Goal: Transaction & Acquisition: Purchase product/service

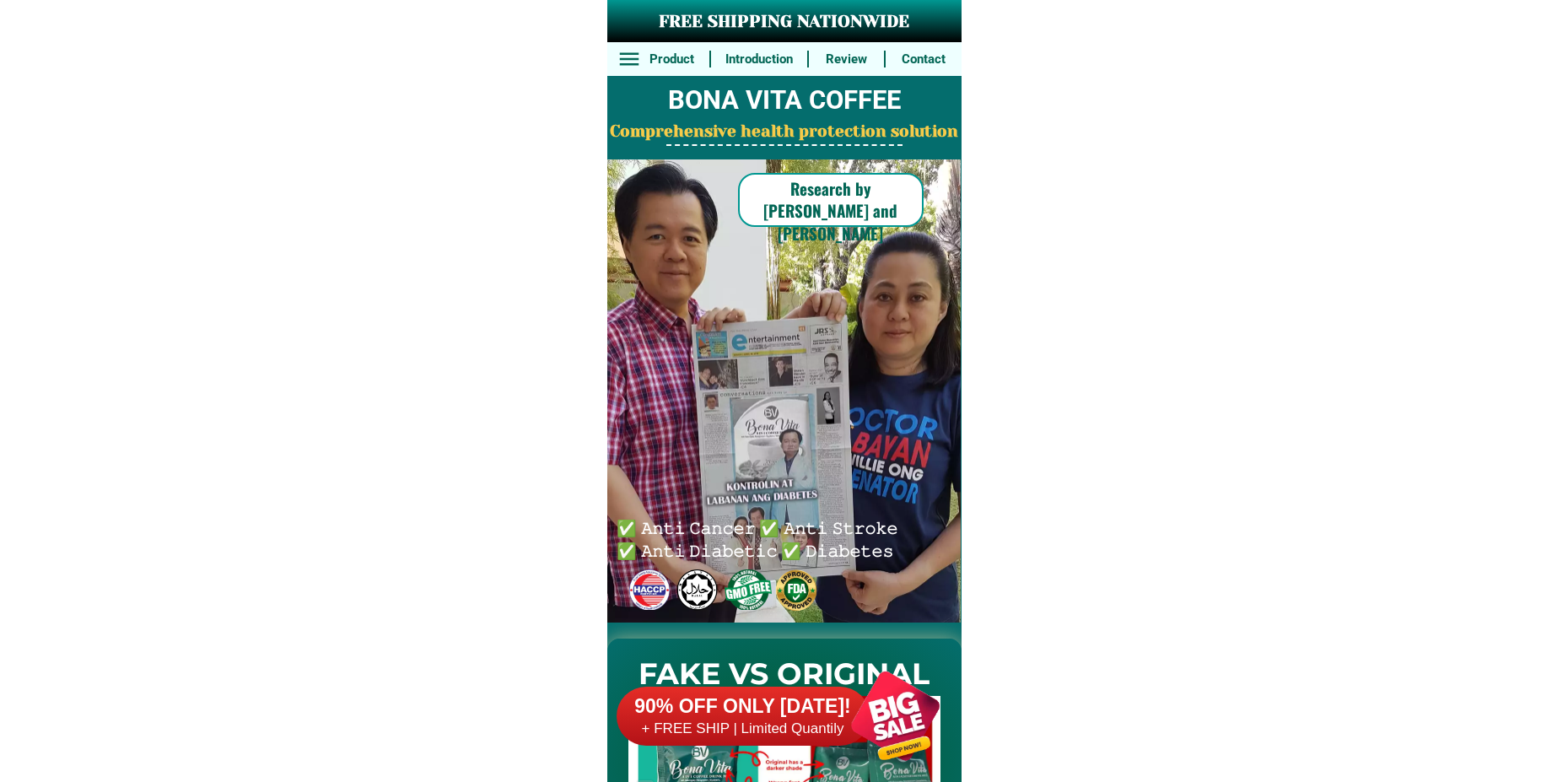
click at [872, 683] on div at bounding box center [895, 716] width 132 height 132
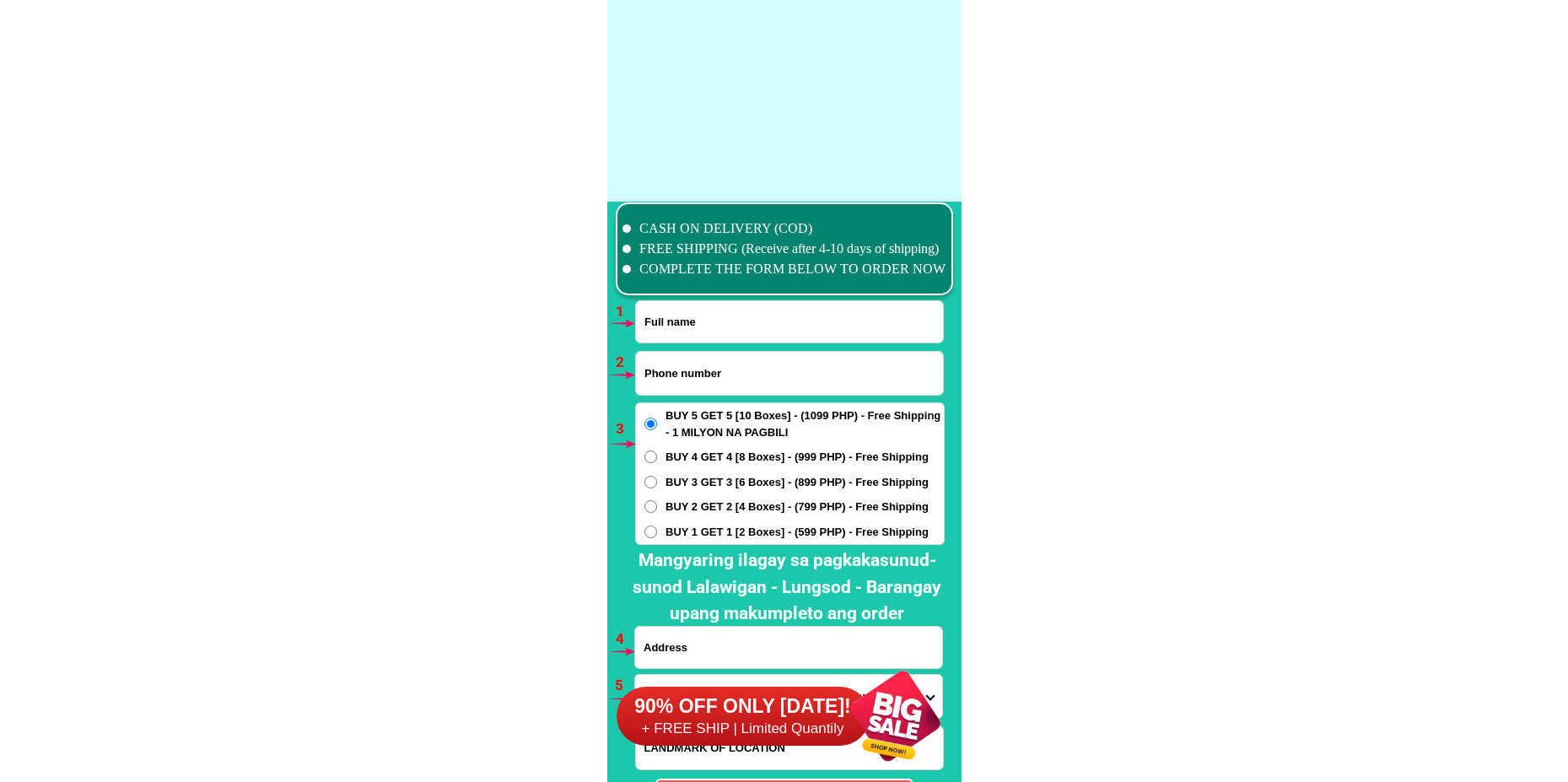
scroll to position [12400, 0]
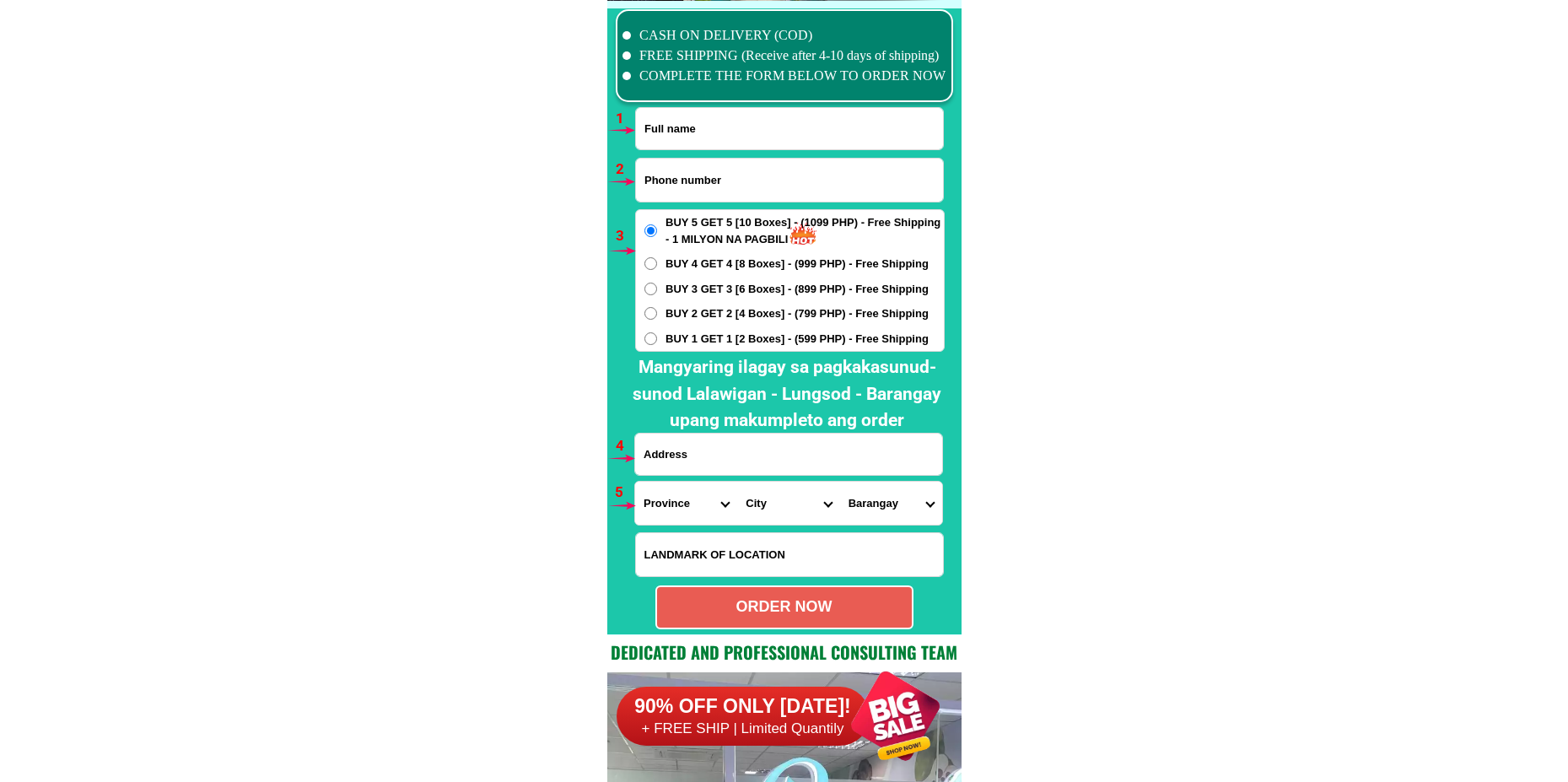
click at [682, 131] on input "Input full_name" at bounding box center [789, 129] width 307 height 42
paste input "[PERSON_NAME]"
type input "[PERSON_NAME]"
click at [736, 177] on input "Input phone_number" at bounding box center [789, 179] width 307 height 43
paste input "09304135043"
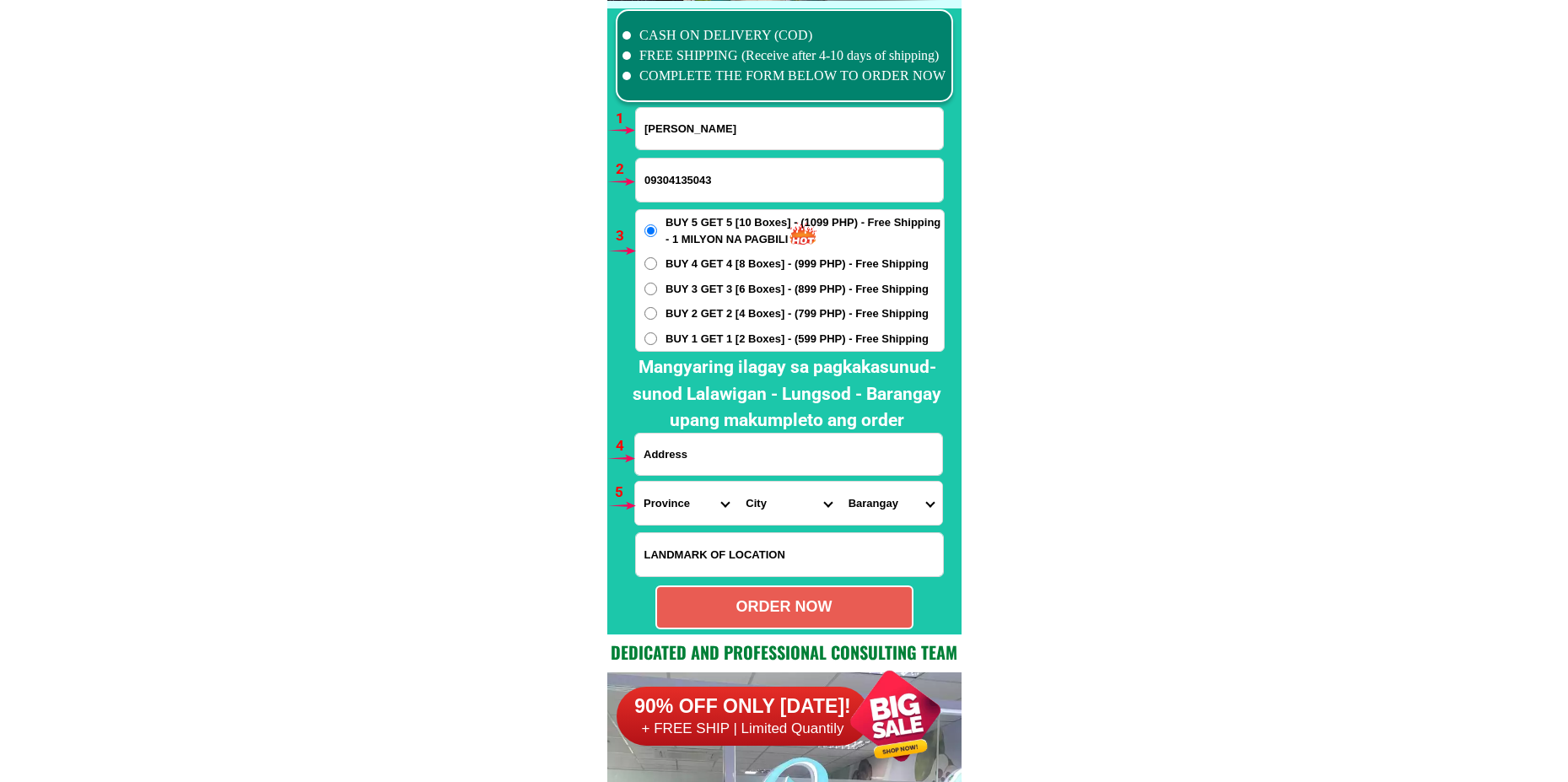
type input "09304135043"
click at [704, 265] on span "BUY 4 GET 4 [8 Boxes] - (999 PHP) - Free Shipping" at bounding box center [797, 264] width 263 height 17
click at [657, 265] on input "BUY 4 GET 4 [8 Boxes] - (999 PHP) - Free Shipping" at bounding box center [651, 264] width 13 height 13
radio input "true"
click at [681, 443] on input "Input address" at bounding box center [789, 454] width 307 height 42
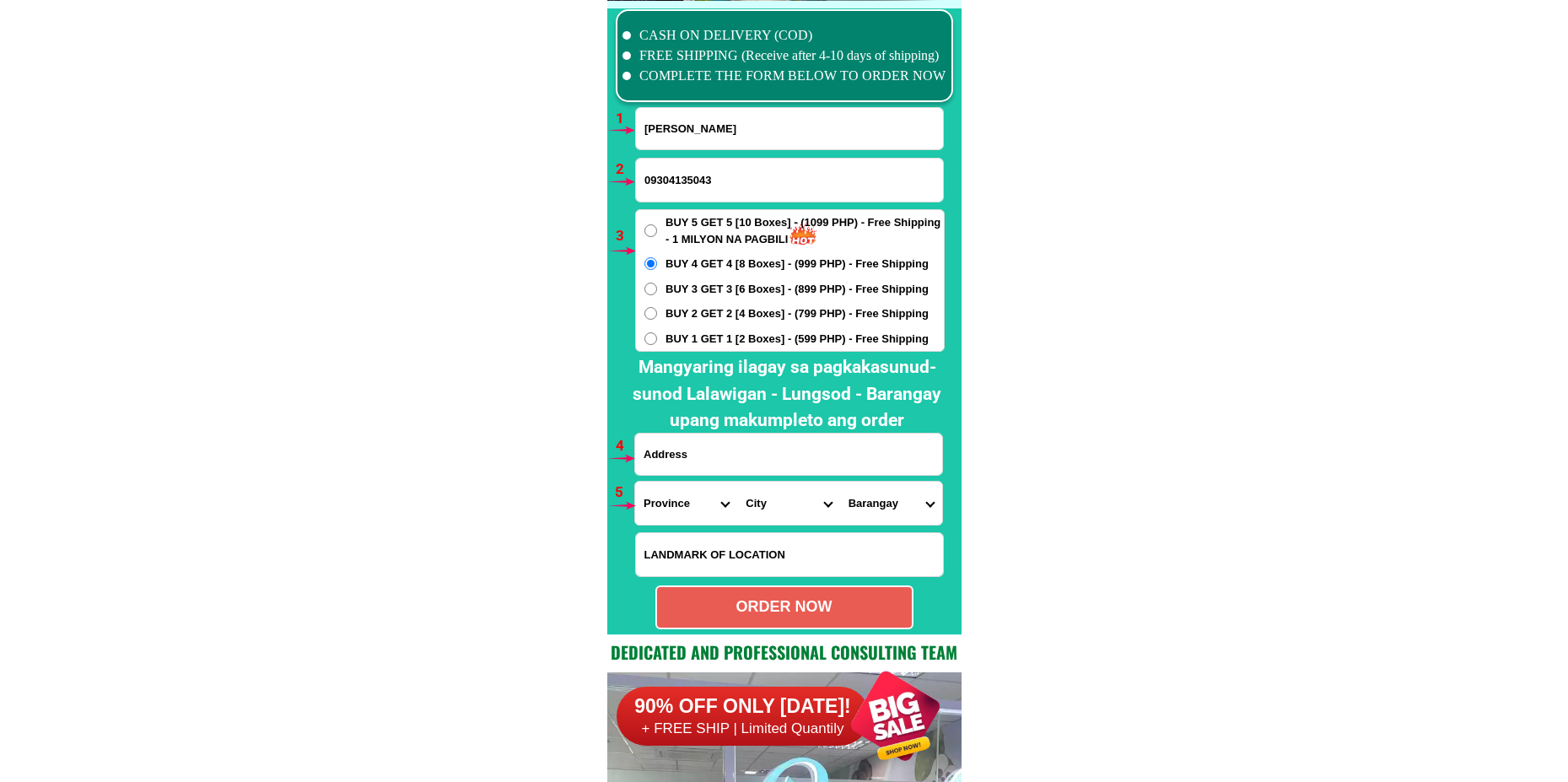
paste input "[STREET_ADDRESS]"
type input "[STREET_ADDRESS]"
click at [690, 515] on select "Province [GEOGRAPHIC_DATA] [GEOGRAPHIC_DATA][PERSON_NAME][GEOGRAPHIC_DATA][GEOG…" at bounding box center [686, 502] width 102 height 43
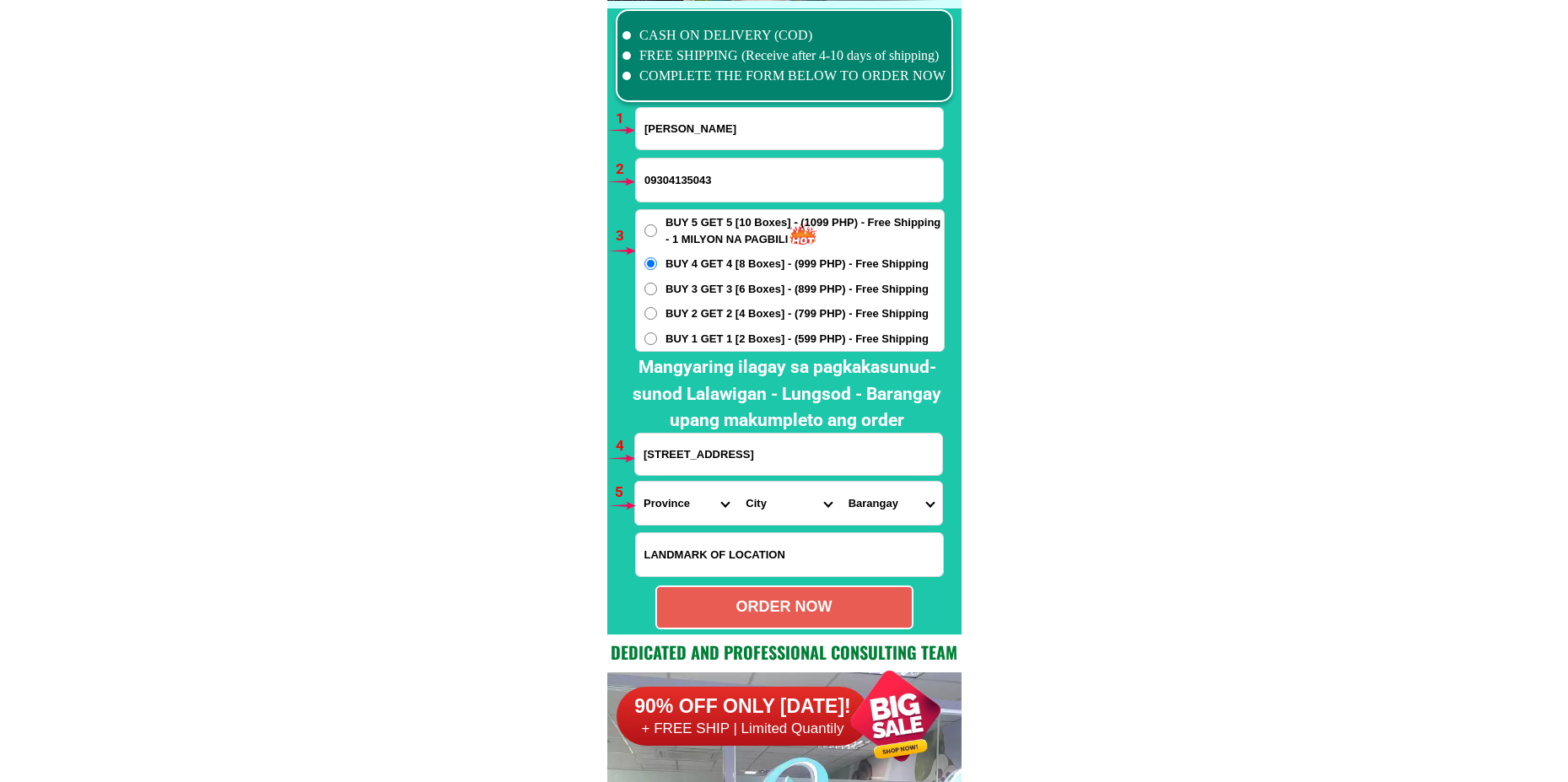
select select "63_219"
click at [635, 481] on select "Province [GEOGRAPHIC_DATA] [GEOGRAPHIC_DATA][PERSON_NAME][GEOGRAPHIC_DATA][GEOG…" at bounding box center [686, 502] width 102 height 43
click at [775, 511] on select "City [GEOGRAPHIC_DATA] [GEOGRAPHIC_DATA] [GEOGRAPHIC_DATA] [GEOGRAPHIC_DATA]-ci…" at bounding box center [788, 502] width 102 height 43
select select "63_2196502"
click at [737, 481] on select "City [GEOGRAPHIC_DATA] [GEOGRAPHIC_DATA] [GEOGRAPHIC_DATA] [GEOGRAPHIC_DATA]-ci…" at bounding box center [788, 502] width 102 height 43
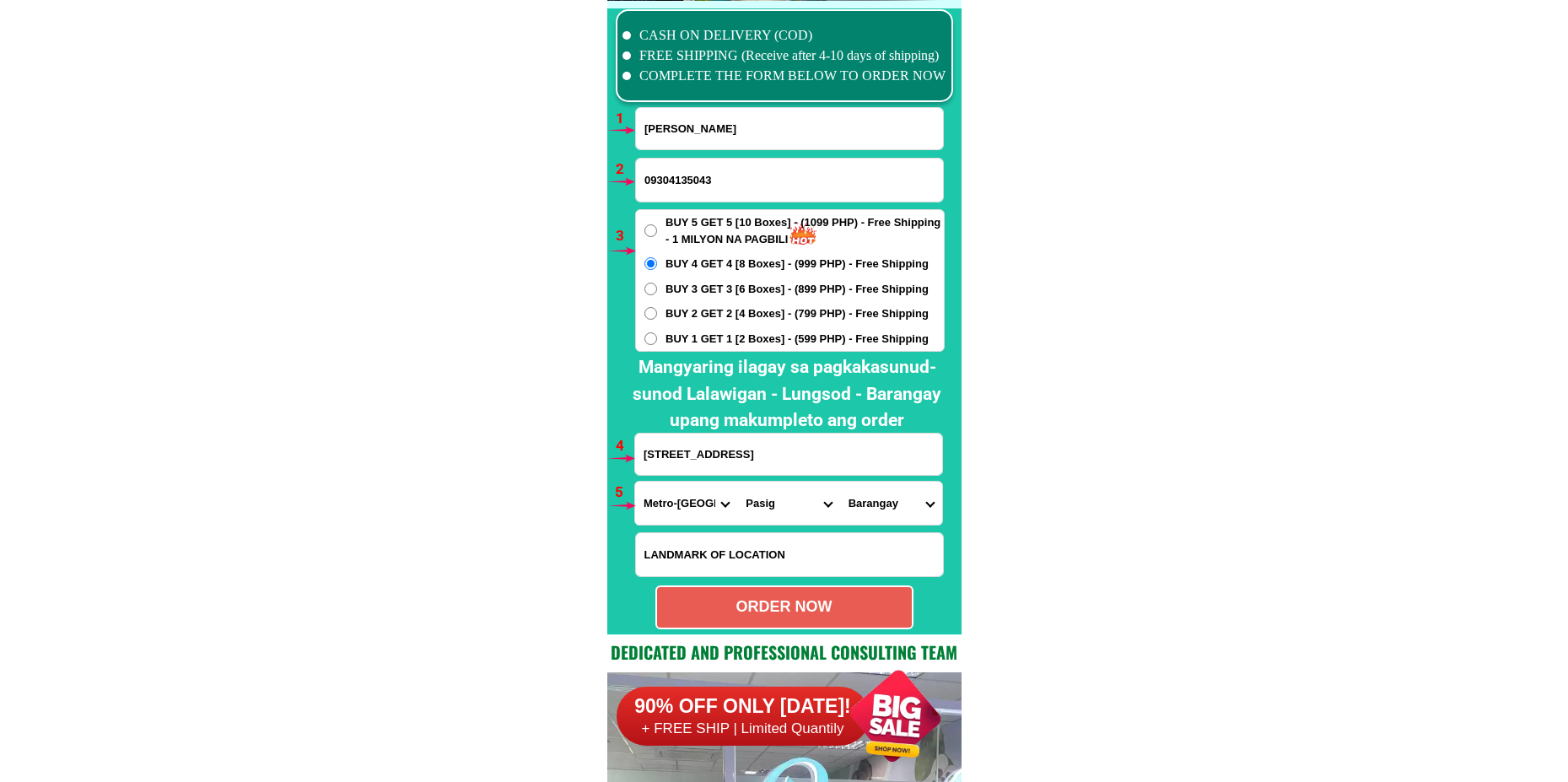
drag, startPoint x: 889, startPoint y: 516, endPoint x: 898, endPoint y: 484, distance: 33.2
click at [888, 515] on select "Barangay Bagong ilog Bagong katipunan [GEOGRAPHIC_DATA] [GEOGRAPHIC_DATA] [GEOG…" at bounding box center [891, 502] width 102 height 43
select select "63_21965025480"
click at [840, 481] on select "Barangay Bagong ilog Bagong katipunan [GEOGRAPHIC_DATA] [GEOGRAPHIC_DATA] [GEOG…" at bounding box center [891, 502] width 102 height 43
click at [724, 594] on div "ORDER NOW" at bounding box center [784, 607] width 258 height 43
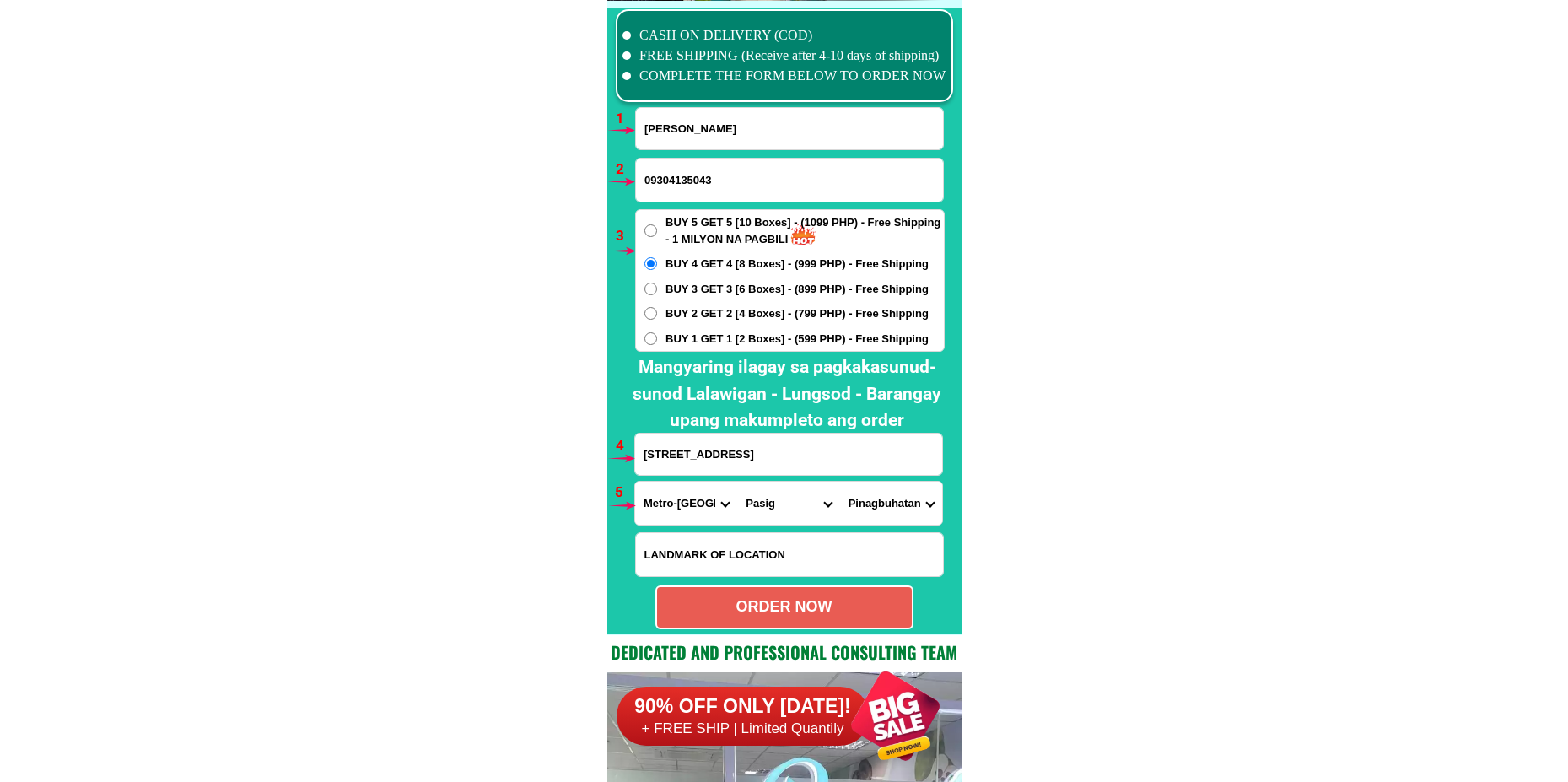
type input "[STREET_ADDRESS]"
radio input "true"
click at [680, 150] on form "[PERSON_NAME] 09304135043 ORDER NOW [STREET_ADDRESS] Pinagbuhatan Pasig City [G…" at bounding box center [789, 368] width 310 height 522
click at [680, 135] on input "[PERSON_NAME]" at bounding box center [789, 129] width 307 height 42
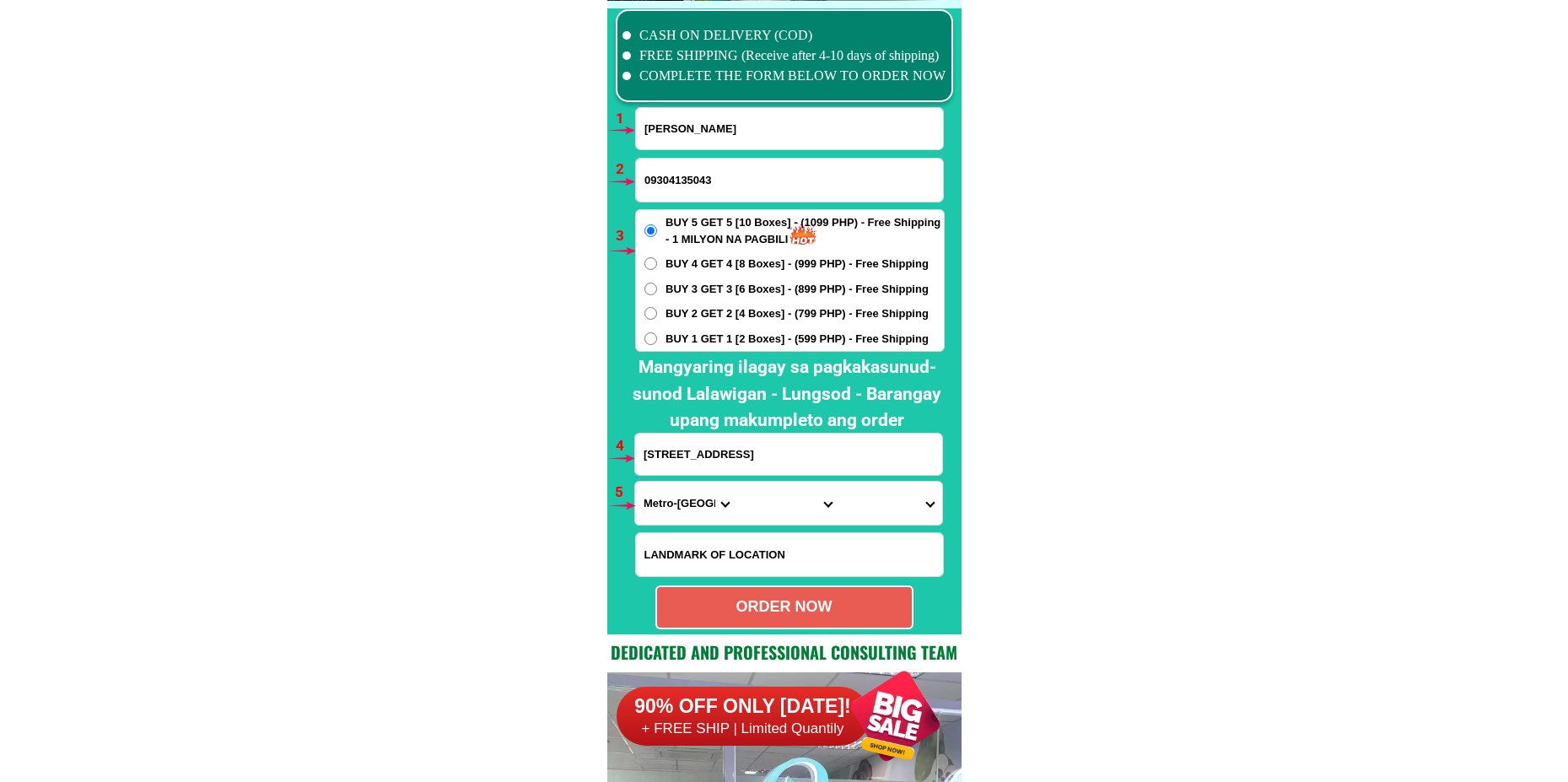
paste input "[PERSON_NAME]"
type input "[PERSON_NAME]"
click at [705, 183] on input "09304135043" at bounding box center [789, 179] width 307 height 43
paste input "09792419213"
type input "09792419213"
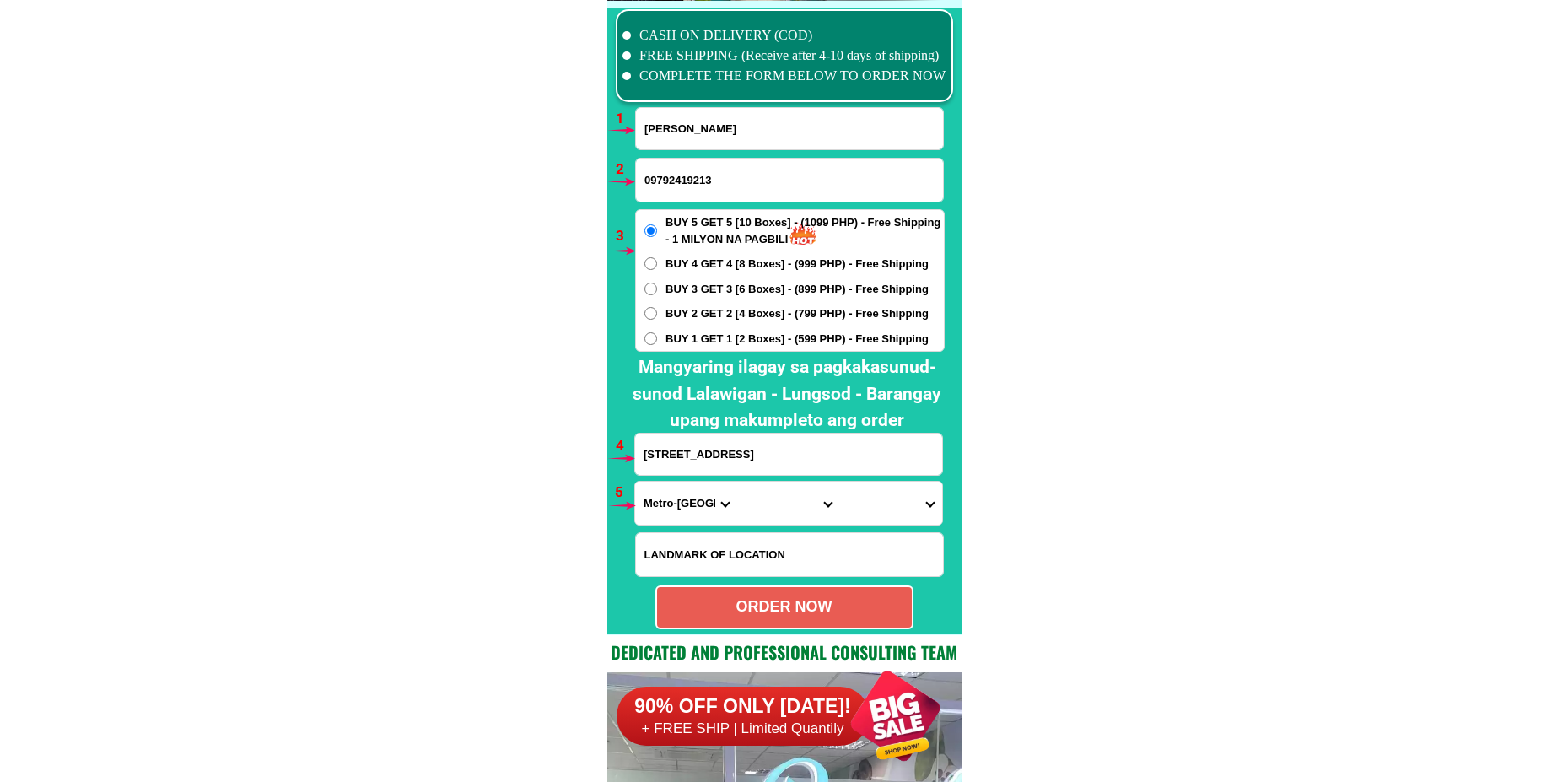
click at [655, 291] on input "BUY 3 GET 3 [6 Boxes] - (899 PHP) - Free Shipping" at bounding box center [651, 289] width 13 height 13
radio input "true"
click at [698, 455] on input "[STREET_ADDRESS]" at bounding box center [789, 454] width 307 height 42
paste input "[PERSON_NAME]. street Tuguegarao city tapat. po ng chapel ng [GEOGRAPHIC_DATA] …"
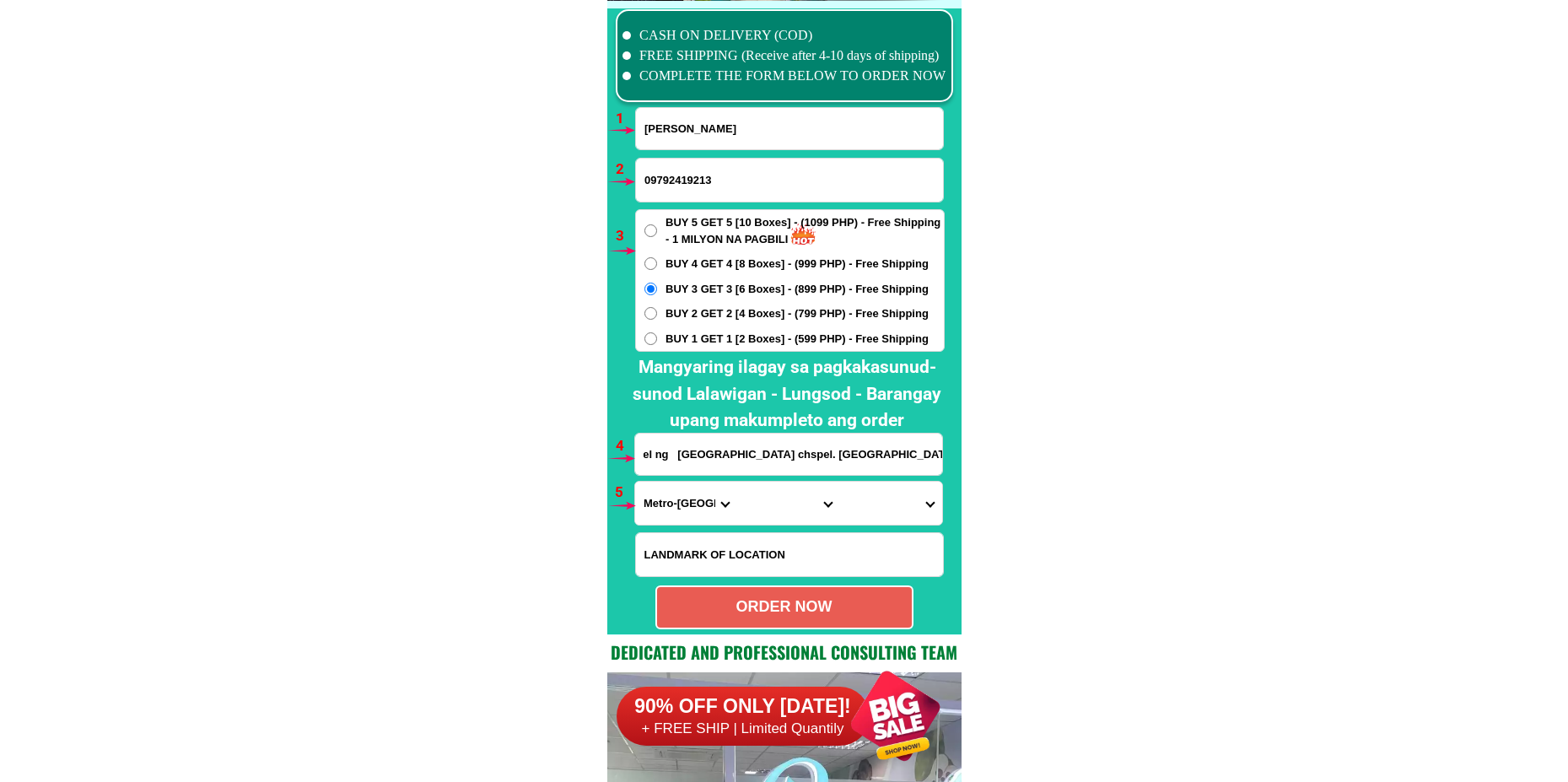
type input "[PERSON_NAME]. street Tuguegarao city tapat. po ng chapel ng [GEOGRAPHIC_DATA] …"
click at [685, 504] on select "Province [GEOGRAPHIC_DATA] [GEOGRAPHIC_DATA][PERSON_NAME][GEOGRAPHIC_DATA][GEOG…" at bounding box center [686, 502] width 102 height 43
select select "63_869"
click at [635, 481] on select "Province [GEOGRAPHIC_DATA] [GEOGRAPHIC_DATA][PERSON_NAME][GEOGRAPHIC_DATA][GEOG…" at bounding box center [686, 502] width 102 height 43
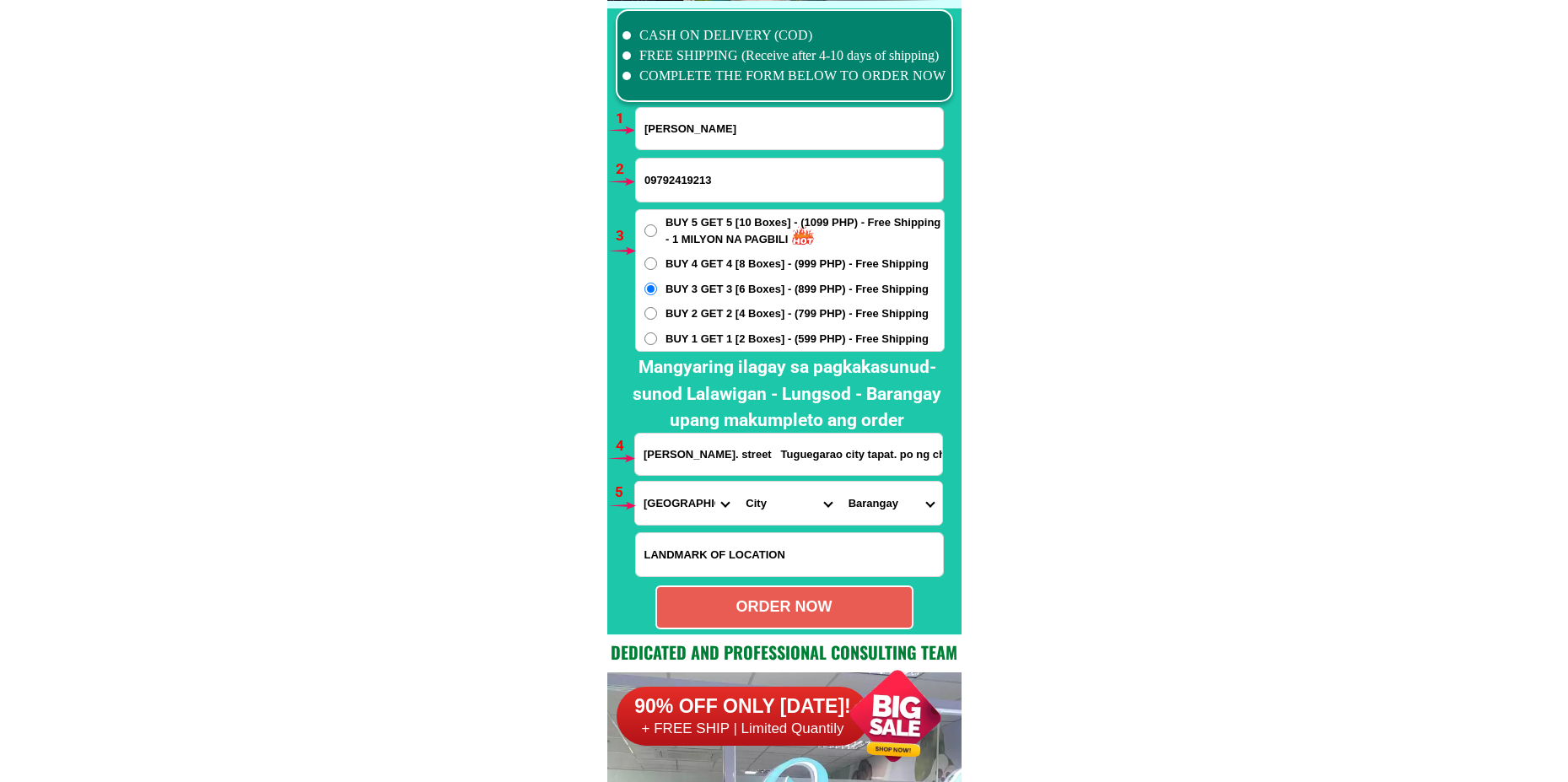
click at [757, 517] on select "City Abulug Allacapan Amulung [GEOGRAPHIC_DATA][PERSON_NAME][GEOGRAPHIC_DATA] […" at bounding box center [788, 502] width 102 height 43
select select "63_869963"
click at [737, 481] on select "City Abulug Allacapan Amulung [GEOGRAPHIC_DATA][PERSON_NAME][GEOGRAPHIC_DATA] […" at bounding box center [788, 502] width 102 height 43
drag, startPoint x: 876, startPoint y: 481, endPoint x: 873, endPoint y: 506, distance: 25.2
click at [875, 492] on select "[GEOGRAPHIC_DATA] east [GEOGRAPHIC_DATA] west Atulayan norte Atulayan sur [GEOG…" at bounding box center [891, 502] width 102 height 43
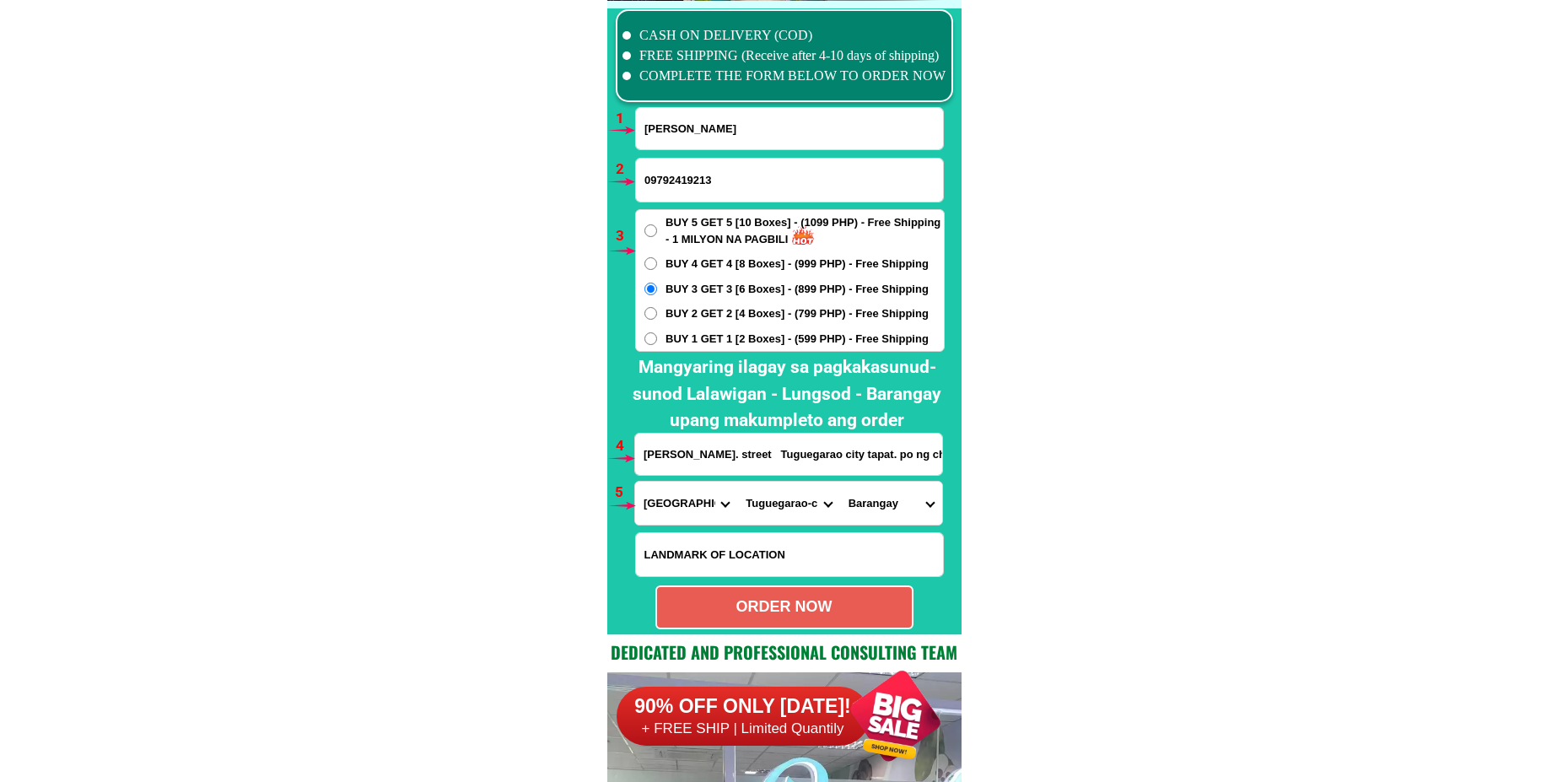
click at [896, 516] on select "[GEOGRAPHIC_DATA] east [GEOGRAPHIC_DATA] west Atulayan norte Atulayan sur [GEOG…" at bounding box center [891, 502] width 102 height 43
select select "63_8699632650"
click at [840, 481] on select "[GEOGRAPHIC_DATA] east [GEOGRAPHIC_DATA] west Atulayan norte Atulayan sur [GEOG…" at bounding box center [891, 502] width 102 height 43
click at [845, 618] on div "ORDER NOW" at bounding box center [784, 607] width 258 height 43
type input "[PERSON_NAME]. street Tuguegarao city tapat. po ng chapel ng [GEOGRAPHIC_DATA] …"
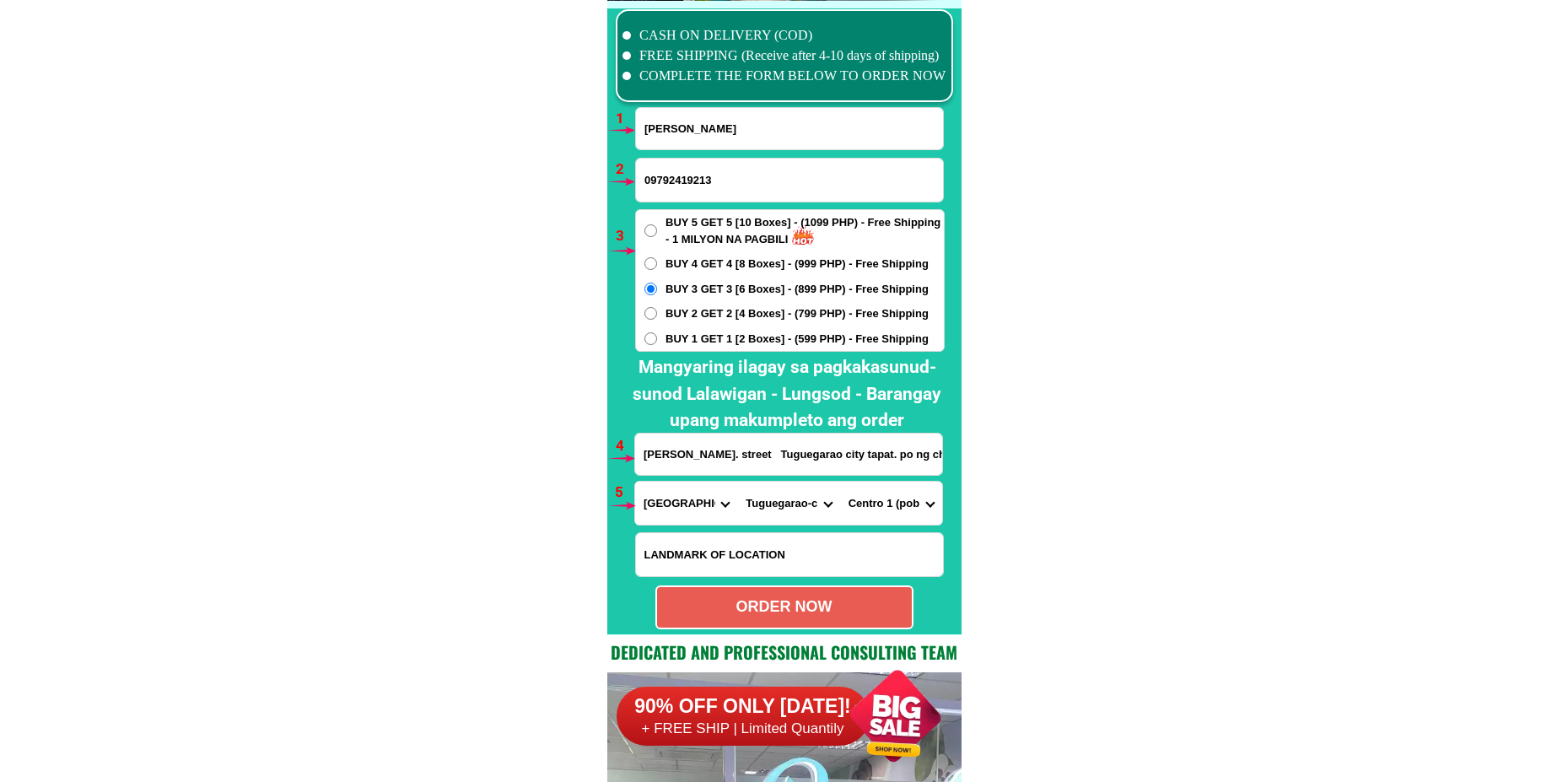
radio input "true"
click at [711, 140] on input "[PERSON_NAME]" at bounding box center [789, 129] width 307 height 42
paste input "[PERSON_NAME]"
type input "[PERSON_NAME]"
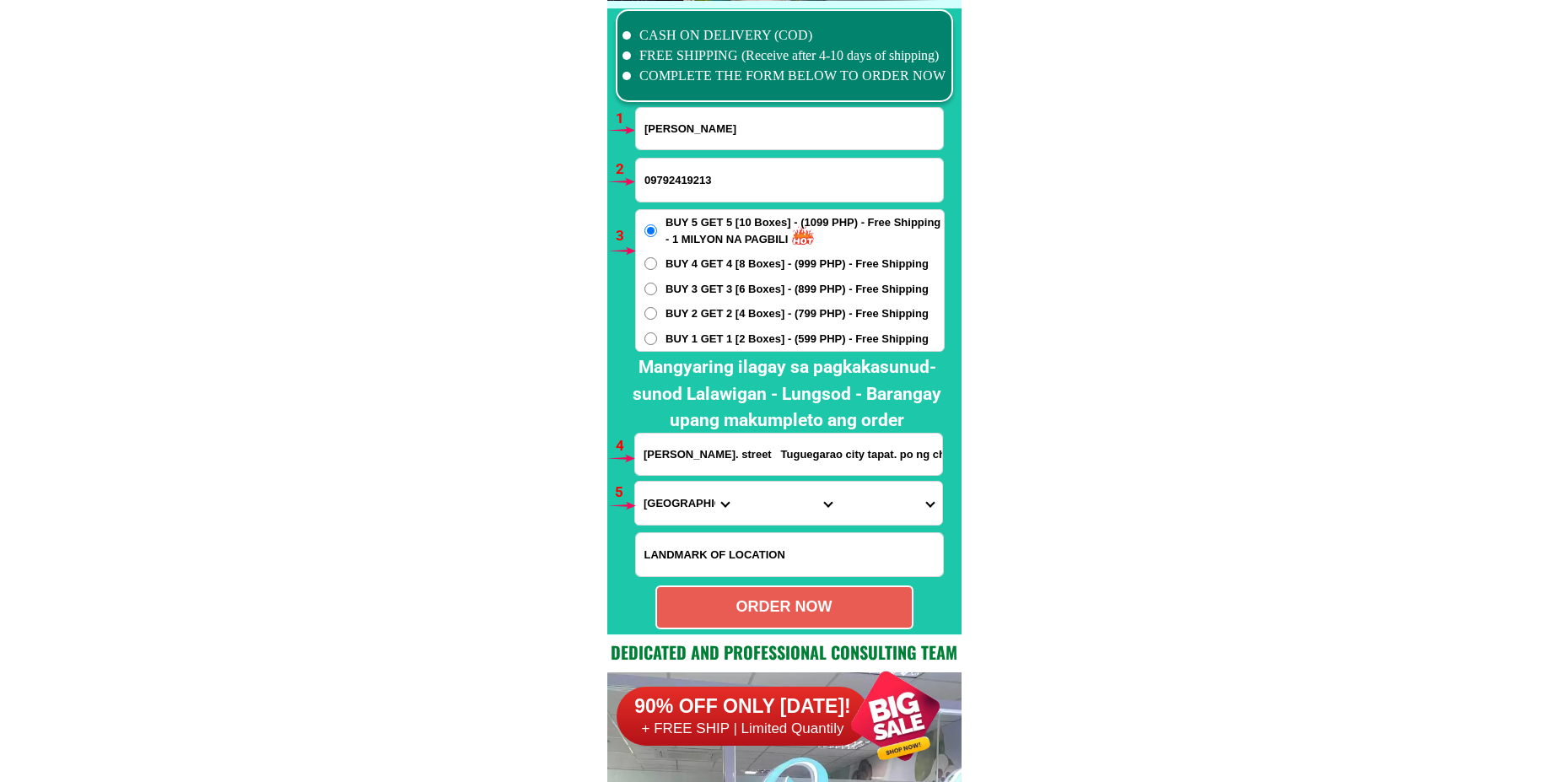
click at [697, 173] on input "09792419213" at bounding box center [789, 179] width 307 height 43
paste input "09983216216"
type input "09983216216"
click at [696, 312] on span "BUY 2 GET 2 [4 Boxes] - (799 PHP) - Free Shipping" at bounding box center [797, 314] width 263 height 17
click at [657, 312] on input "BUY 2 GET 2 [4 Boxes] - (799 PHP) - Free Shipping" at bounding box center [651, 314] width 13 height 13
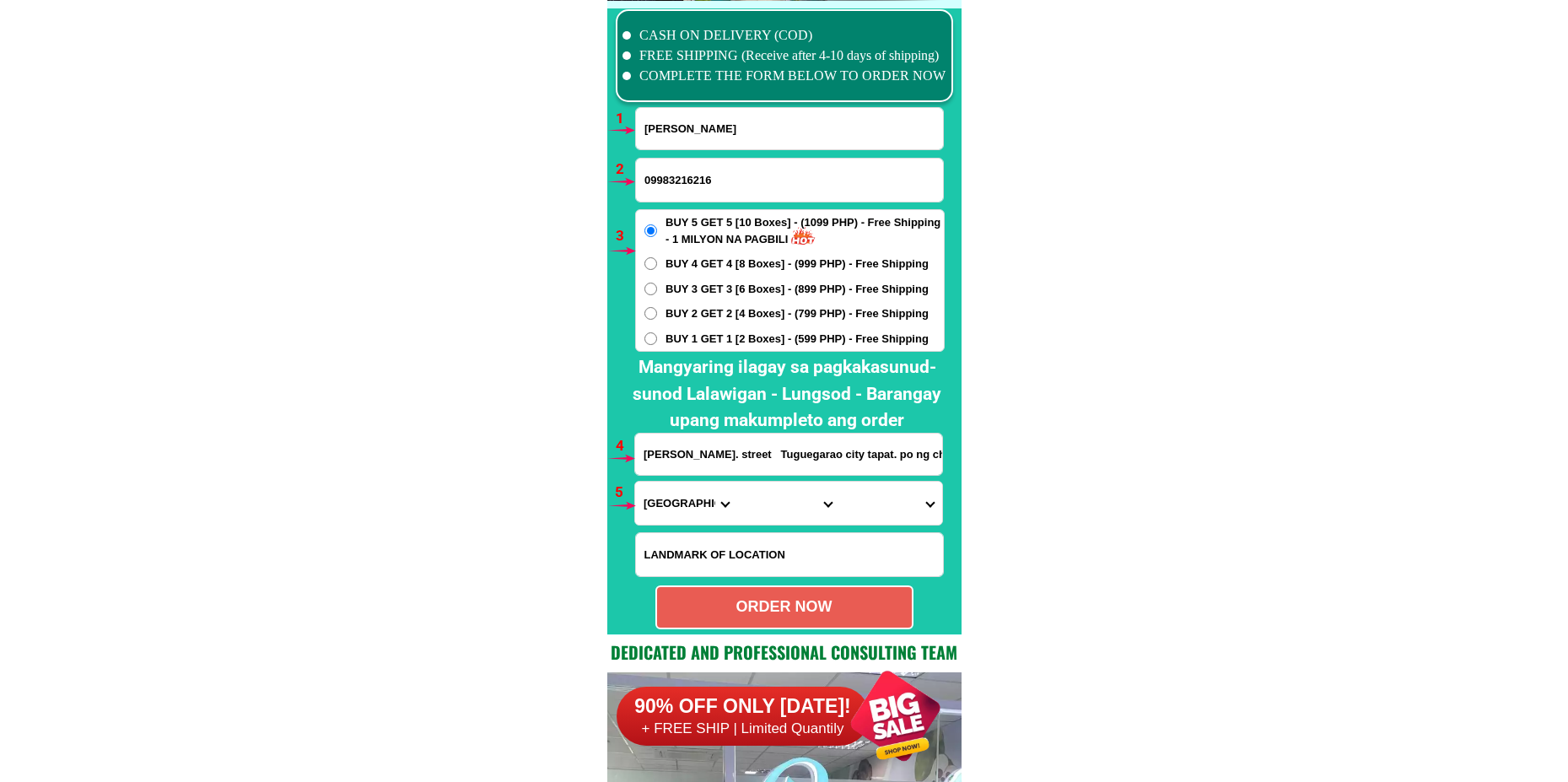
radio input "true"
click at [718, 455] on input "[PERSON_NAME]. street Tuguegarao city tapat. po ng chapel ng [GEOGRAPHIC_DATA] …" at bounding box center [789, 454] width 307 height 42
paste input "[PERSON_NAME] street purok 5 talegra comp Balibago Sta [PERSON_NAME] In front o…"
type input "[PERSON_NAME] street purok 5 talegra comp Balibago Sta [PERSON_NAME] In front o…"
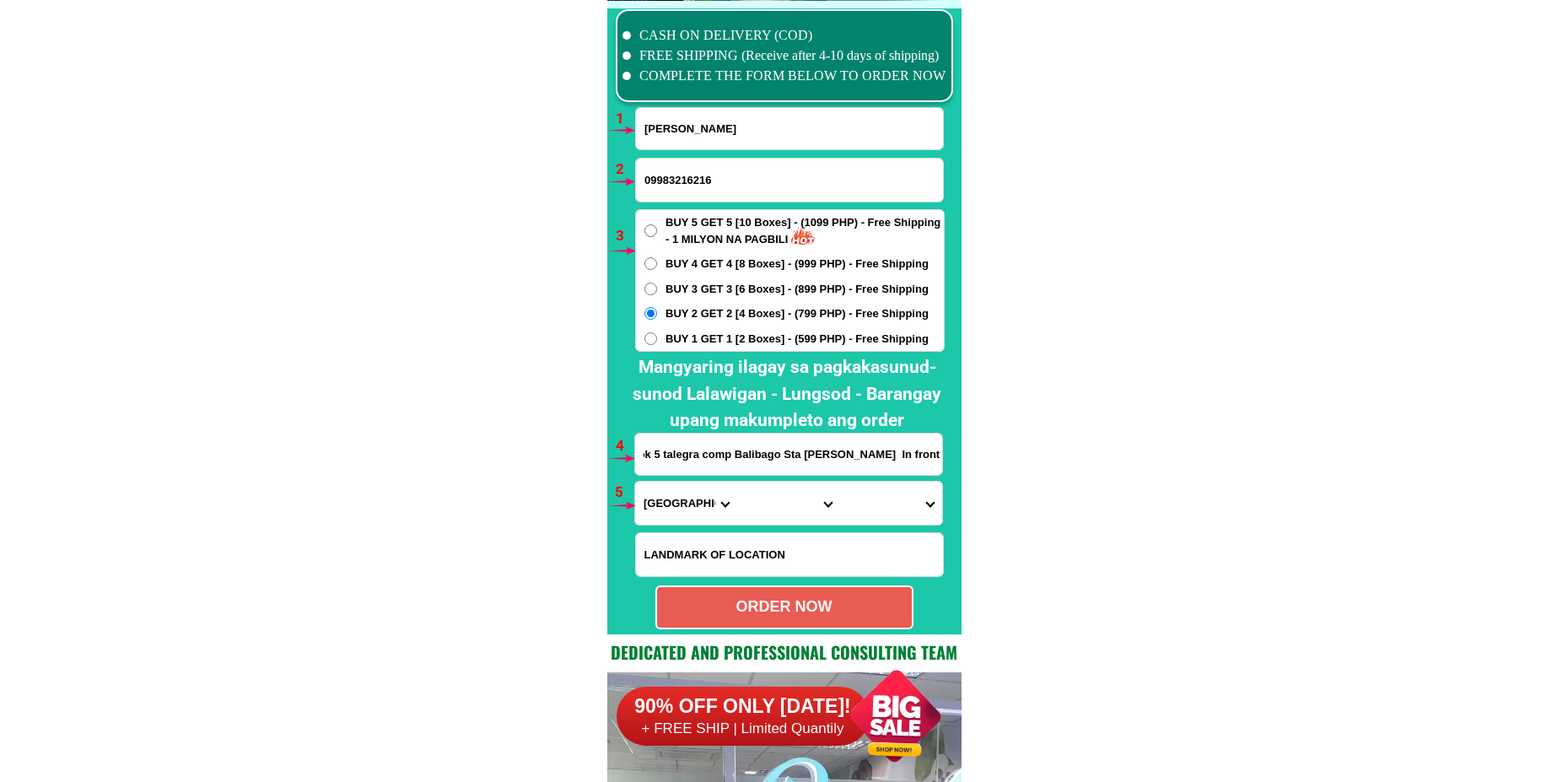
scroll to position [0, 0]
click at [685, 507] on select "Province [GEOGRAPHIC_DATA] [GEOGRAPHIC_DATA][PERSON_NAME][GEOGRAPHIC_DATA][GEOG…" at bounding box center [686, 502] width 102 height 43
select select "63_904"
click at [635, 481] on select "Province [GEOGRAPHIC_DATA] [GEOGRAPHIC_DATA][PERSON_NAME][GEOGRAPHIC_DATA][GEOG…" at bounding box center [686, 502] width 102 height 43
click at [748, 507] on select "City [GEOGRAPHIC_DATA] [GEOGRAPHIC_DATA]-city [GEOGRAPHIC_DATA] [GEOGRAPHIC_DAT…" at bounding box center [788, 502] width 102 height 43
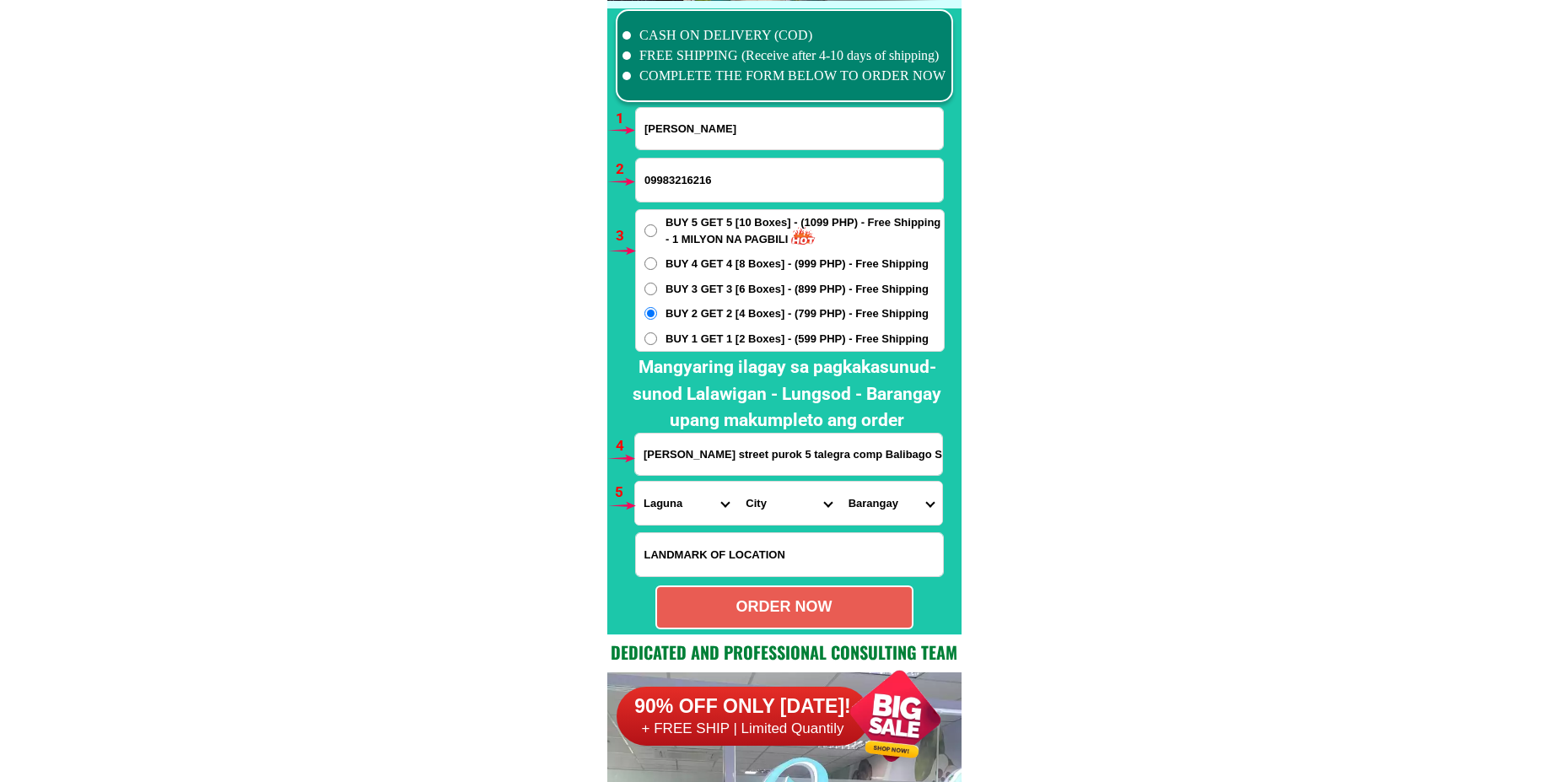
select select "63_9047485"
click at [737, 481] on select "City [GEOGRAPHIC_DATA] [GEOGRAPHIC_DATA]-city [GEOGRAPHIC_DATA] [GEOGRAPHIC_DAT…" at bounding box center [788, 502] width 102 height 43
drag, startPoint x: 870, startPoint y: 519, endPoint x: 874, endPoint y: 507, distance: 12.6
click at [870, 519] on select "Barangay Aplaya Balibago Caingin Dila [PERSON_NAME] (pob.) [MEDICAL_DATA] Macab…" at bounding box center [891, 502] width 102 height 43
select select "63_90474852303"
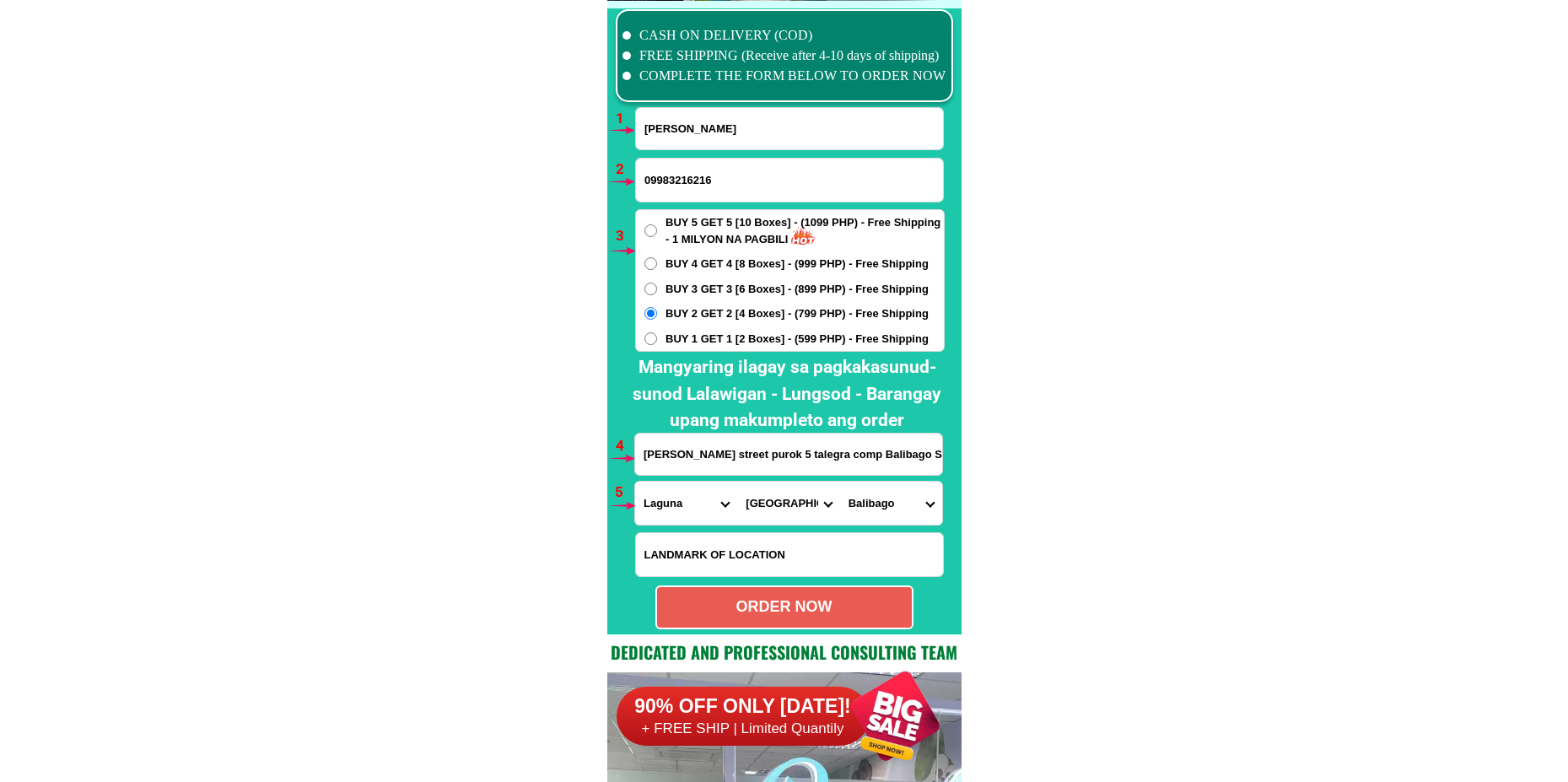
click at [840, 481] on select "Barangay Aplaya Balibago Caingin Dila [PERSON_NAME] (pob.) [MEDICAL_DATA] Macab…" at bounding box center [891, 502] width 102 height 43
click at [804, 613] on div "ORDER NOW" at bounding box center [784, 606] width 255 height 23
radio input "true"
click at [673, 125] on input "Input full_name" at bounding box center [789, 129] width 307 height 42
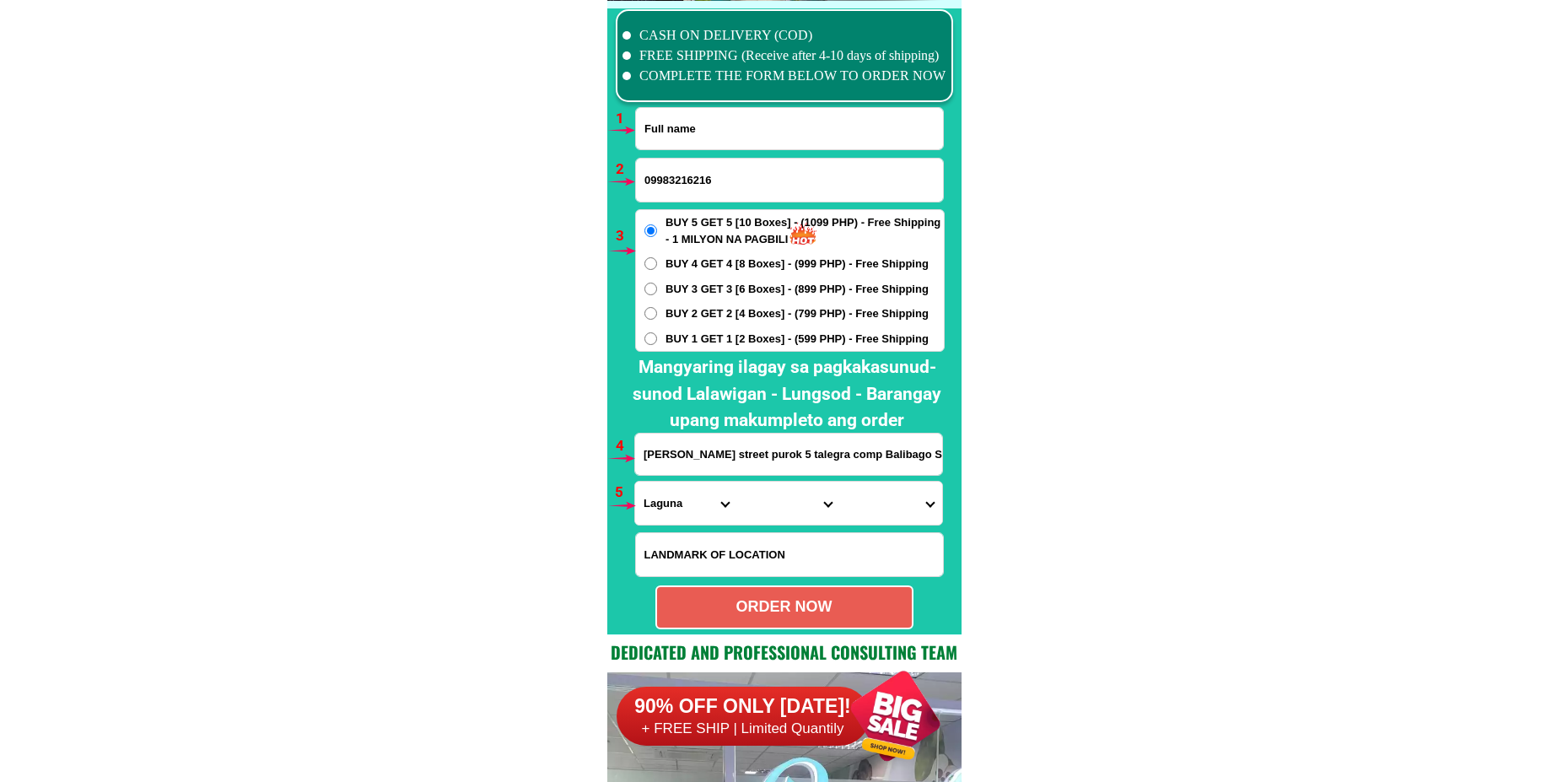
paste input "[PERSON_NAME]"
type input "[PERSON_NAME]"
click at [706, 194] on input "09983216216" at bounding box center [789, 179] width 307 height 43
paste input "09489518619"
type input "09489518619"
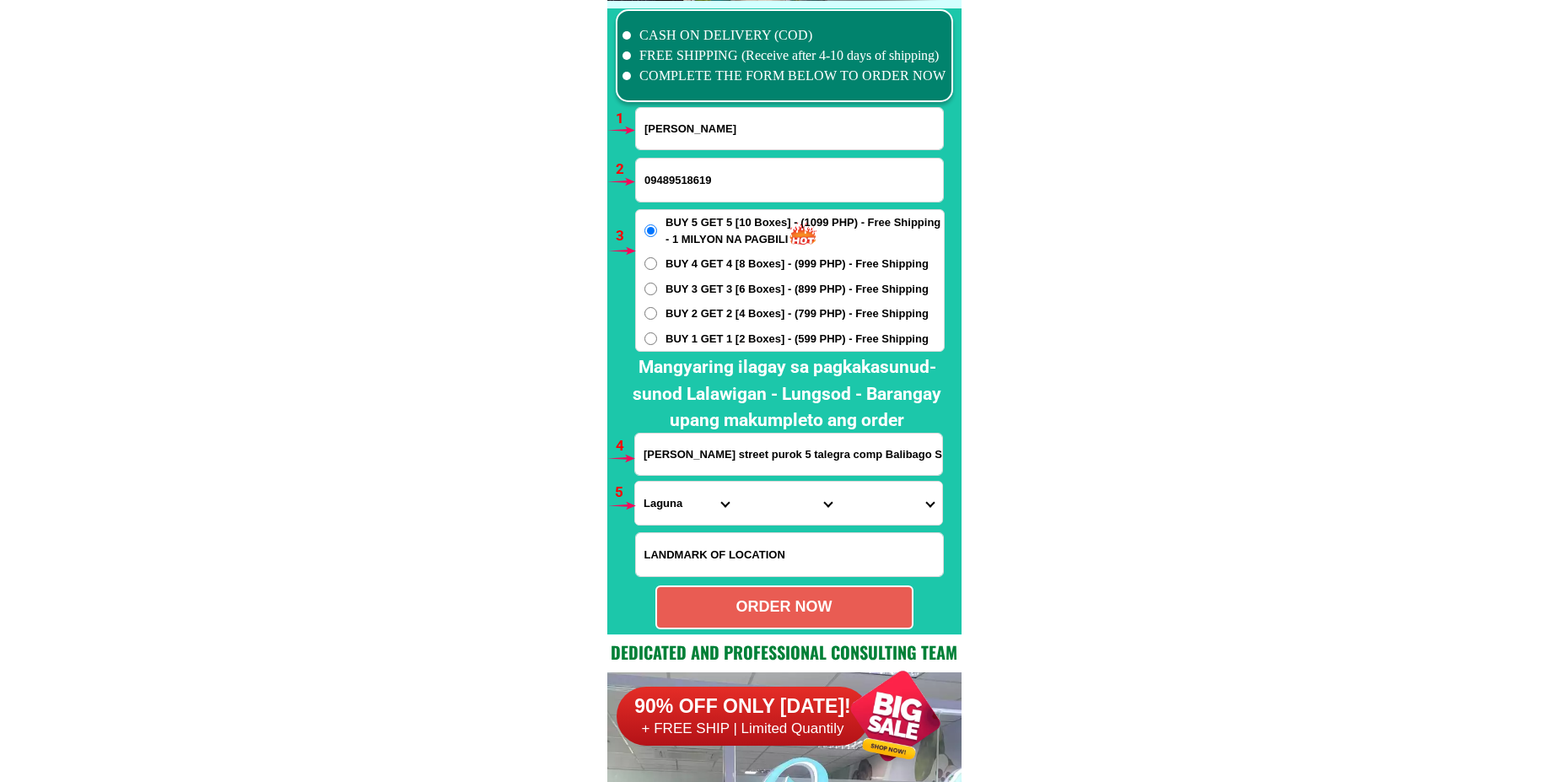
drag, startPoint x: 746, startPoint y: 458, endPoint x: 740, endPoint y: 447, distance: 12.5
click at [746, 458] on input "[PERSON_NAME] street purok 5 talegra comp Balibago Sta [PERSON_NAME] In front o…" at bounding box center [789, 454] width 307 height 42
paste input "purok1A Dangcagan bon malapit Sundalo"
type input "purok1A Dangcagan bon malapit Sundalo"
drag, startPoint x: 654, startPoint y: 511, endPoint x: 670, endPoint y: 491, distance: 25.6
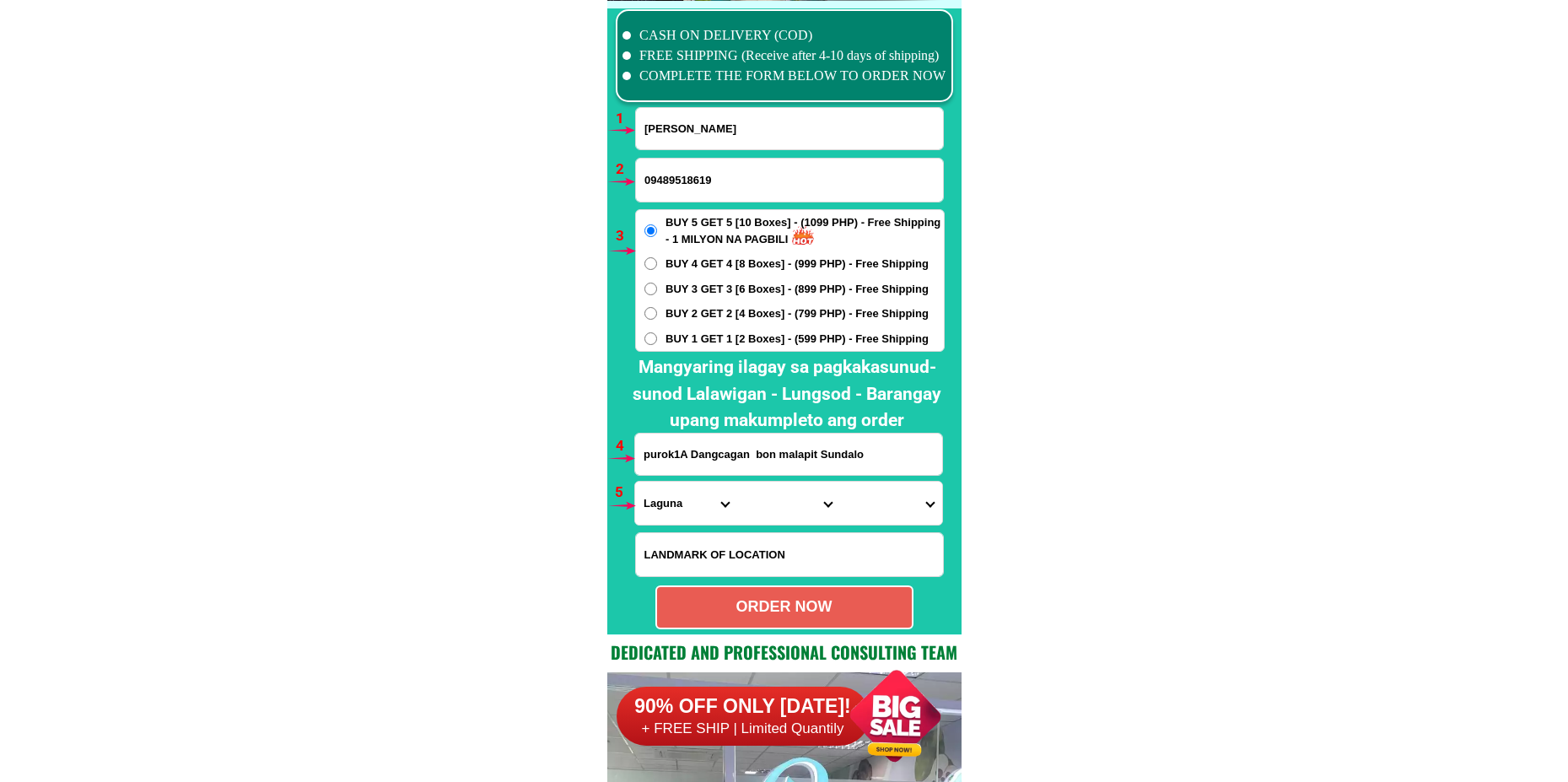
click at [654, 510] on select "Province [GEOGRAPHIC_DATA] [GEOGRAPHIC_DATA][PERSON_NAME][GEOGRAPHIC_DATA][GEOG…" at bounding box center [686, 502] width 102 height 43
select select "63_623"
click at [635, 481] on select "Province [GEOGRAPHIC_DATA] [GEOGRAPHIC_DATA][PERSON_NAME][GEOGRAPHIC_DATA][GEOG…" at bounding box center [686, 502] width 102 height 43
click at [760, 509] on select "City [GEOGRAPHIC_DATA]-[GEOGRAPHIC_DATA][PERSON_NAME][GEOGRAPHIC_DATA]-[GEOGRAP…" at bounding box center [788, 502] width 102 height 43
select select "63_623678"
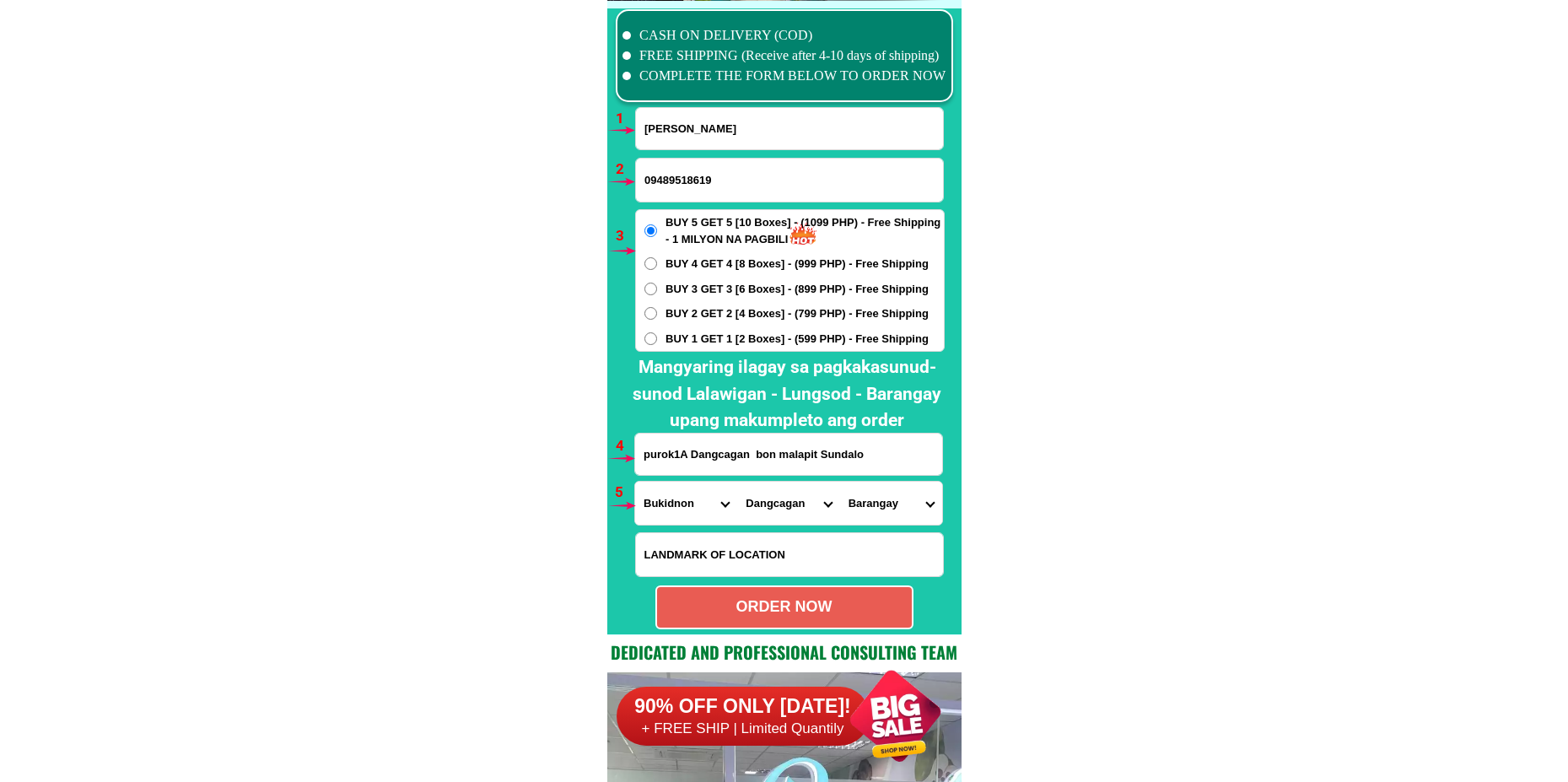
click at [737, 481] on select "City [GEOGRAPHIC_DATA]-[GEOGRAPHIC_DATA][PERSON_NAME][GEOGRAPHIC_DATA]-[GEOGRAP…" at bounding box center [788, 502] width 102 height 43
click at [861, 524] on select "Barangay Barongcot Bugwak Dolorosa Kapalaran Kianggat [PERSON_NAME][GEOGRAPHIC_…" at bounding box center [891, 502] width 102 height 43
click at [880, 503] on select "Barangay Barongcot Bugwak Dolorosa Kapalaran Kianggat [PERSON_NAME][GEOGRAPHIC_…" at bounding box center [891, 502] width 102 height 43
click at [784, 492] on select "City [GEOGRAPHIC_DATA]-[GEOGRAPHIC_DATA][PERSON_NAME][GEOGRAPHIC_DATA]-[GEOGRAP…" at bounding box center [788, 502] width 102 height 43
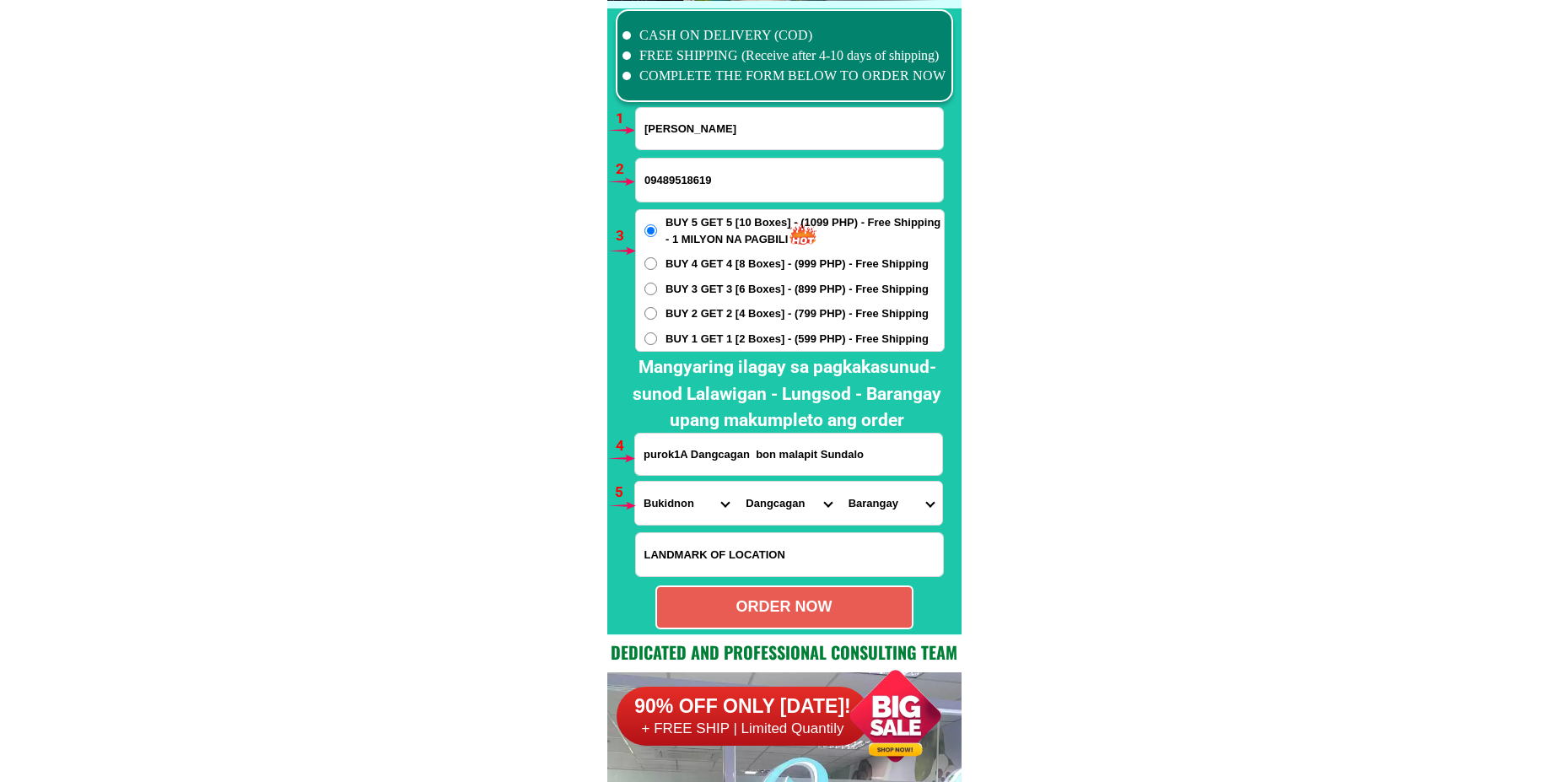
click at [900, 505] on select "Barangay Barongcot Bugwak Dolorosa Kapalaran Kianggat [PERSON_NAME][GEOGRAPHIC_…" at bounding box center [891, 502] width 102 height 43
select select "63_6236787051"
click at [840, 481] on select "Barangay Barongcot Bugwak Dolorosa Kapalaran Kianggat [PERSON_NAME][GEOGRAPHIC_…" at bounding box center [891, 502] width 102 height 43
click at [709, 611] on div "ORDER NOW" at bounding box center [784, 606] width 255 height 23
type input "09489518619"
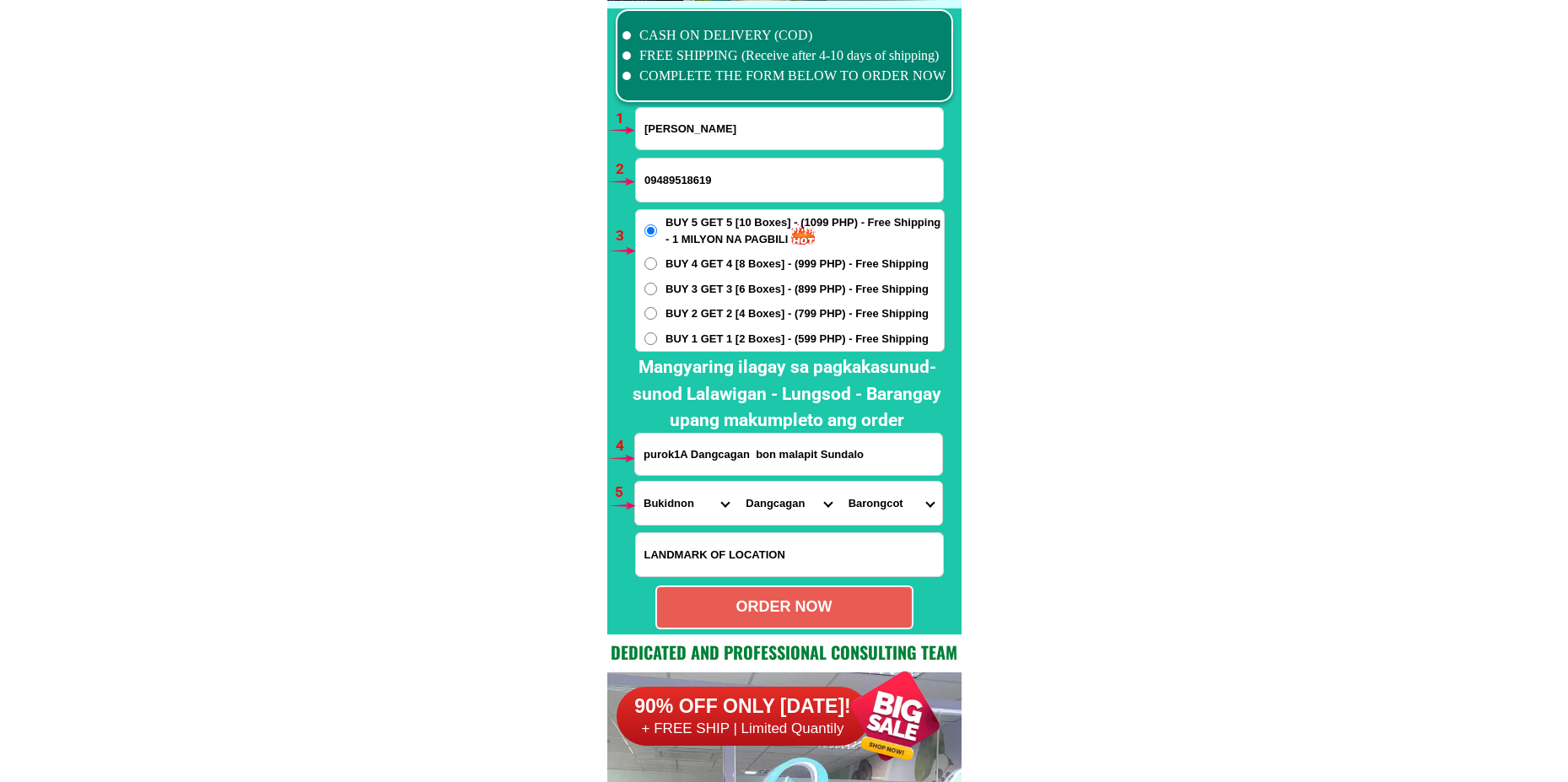
radio input "true"
click at [742, 114] on input "[PERSON_NAME]" at bounding box center [789, 129] width 307 height 42
paste input "[PERSON_NAME]"
type input "[PERSON_NAME]"
click at [684, 184] on input "09489518619" at bounding box center [789, 179] width 307 height 43
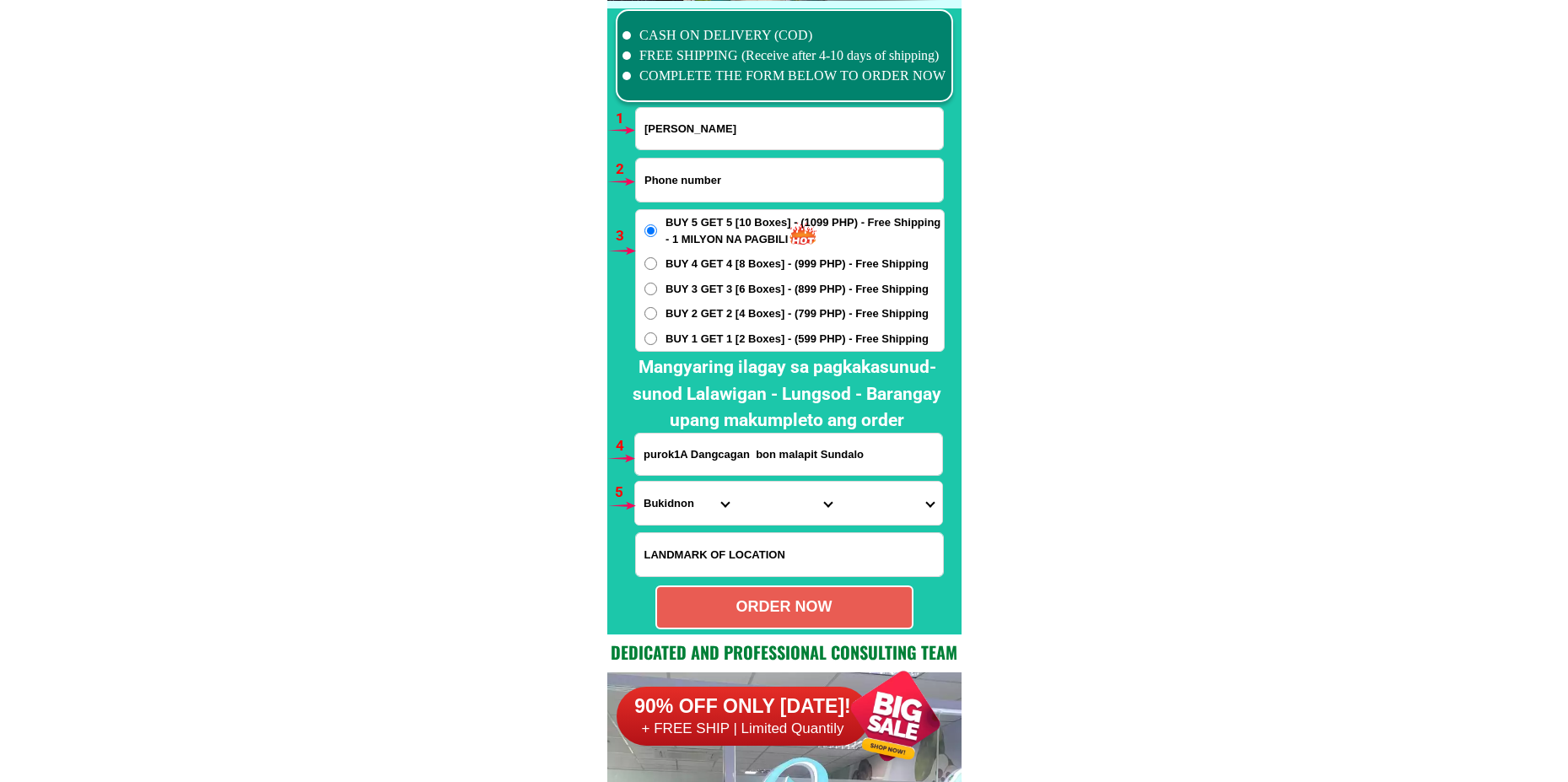
paste input "09165889643"
type input "09165889643"
click at [698, 451] on input "purok1A Dangcagan bon malapit Sundalo" at bounding box center [789, 454] width 307 height 42
paste input "Ako...[PERSON_NAME]. ventura...sanfermin. cauayan. city.[GEOGRAPHIC_DATA]"
type input "Ako...[PERSON_NAME]. ventura...sanfermin. cauayan. city.[GEOGRAPHIC_DATA]"
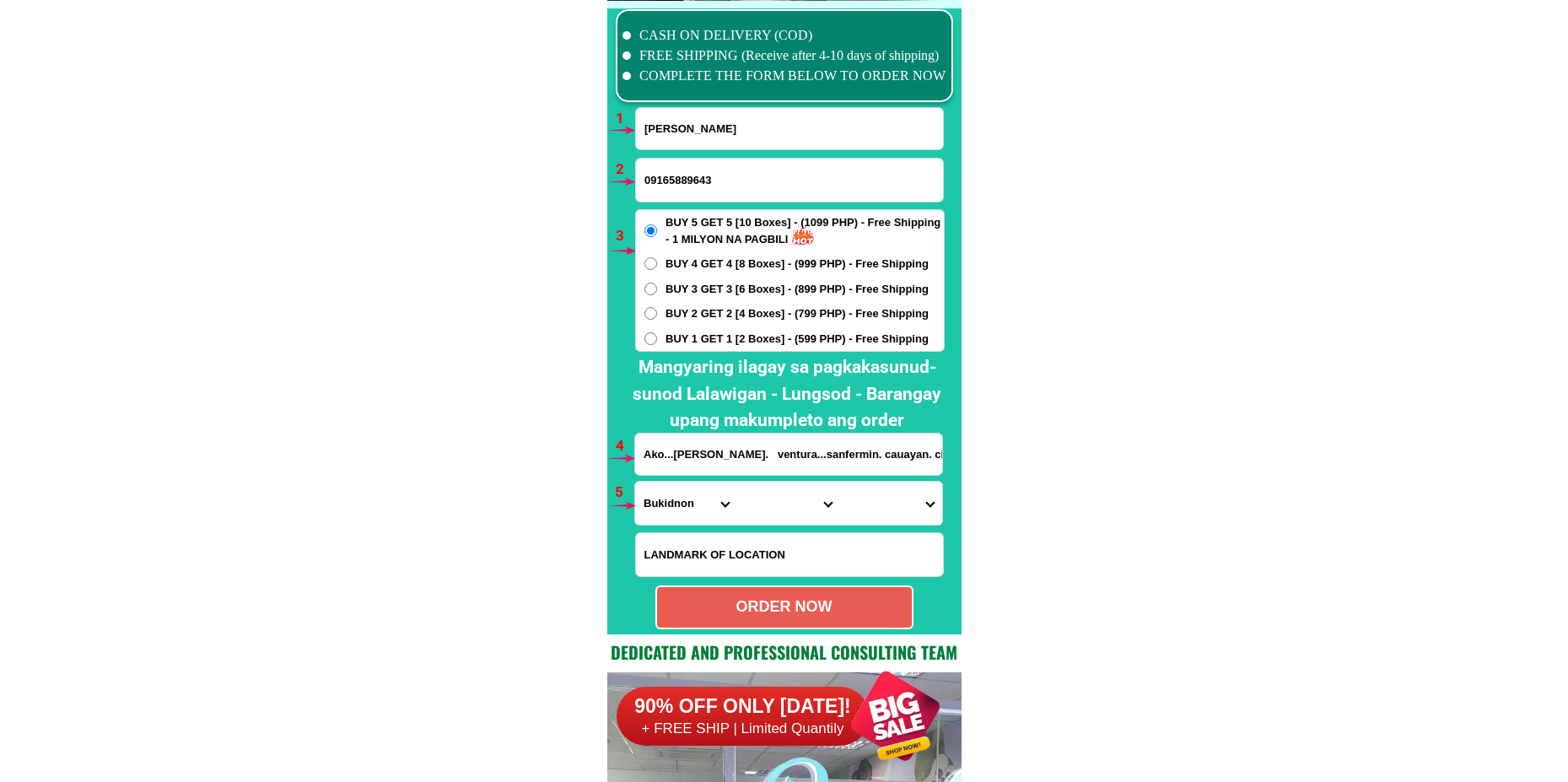
drag, startPoint x: 664, startPoint y: 497, endPoint x: 673, endPoint y: 487, distance: 13.5
click at [664, 497] on select "Province [GEOGRAPHIC_DATA] [GEOGRAPHIC_DATA][PERSON_NAME][GEOGRAPHIC_DATA][GEOG…" at bounding box center [686, 502] width 102 height 43
select select "63_305"
click at [635, 481] on select "Province [GEOGRAPHIC_DATA] [GEOGRAPHIC_DATA][PERSON_NAME][GEOGRAPHIC_DATA][GEOG…" at bounding box center [686, 502] width 102 height 43
click at [768, 516] on select "City [GEOGRAPHIC_DATA][PERSON_NAME]-city [GEOGRAPHIC_DATA][PERSON_NAME] Echague…" at bounding box center [788, 502] width 102 height 43
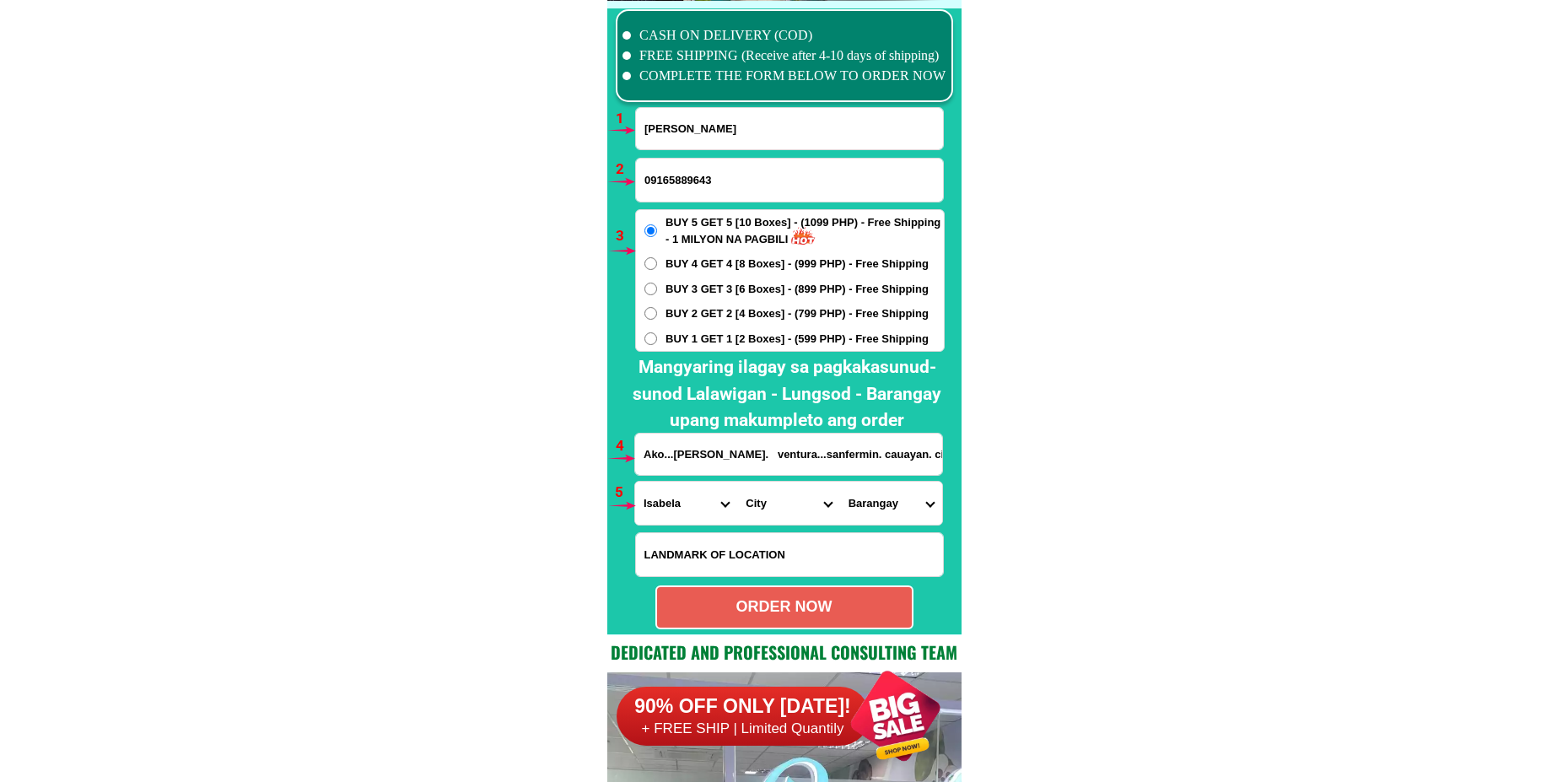
select select "63_3052855"
click at [737, 481] on select "City [GEOGRAPHIC_DATA][PERSON_NAME]-city [GEOGRAPHIC_DATA][PERSON_NAME] Echague…" at bounding box center [788, 502] width 102 height 43
drag, startPoint x: 874, startPoint y: 499, endPoint x: 880, endPoint y: 488, distance: 12.5
click at [874, 499] on select "Barangay Alicaocao Alinam Amobocan Andarayan Baculod Baringin norte Baringin su…" at bounding box center [891, 502] width 102 height 43
select select "63_30528551369"
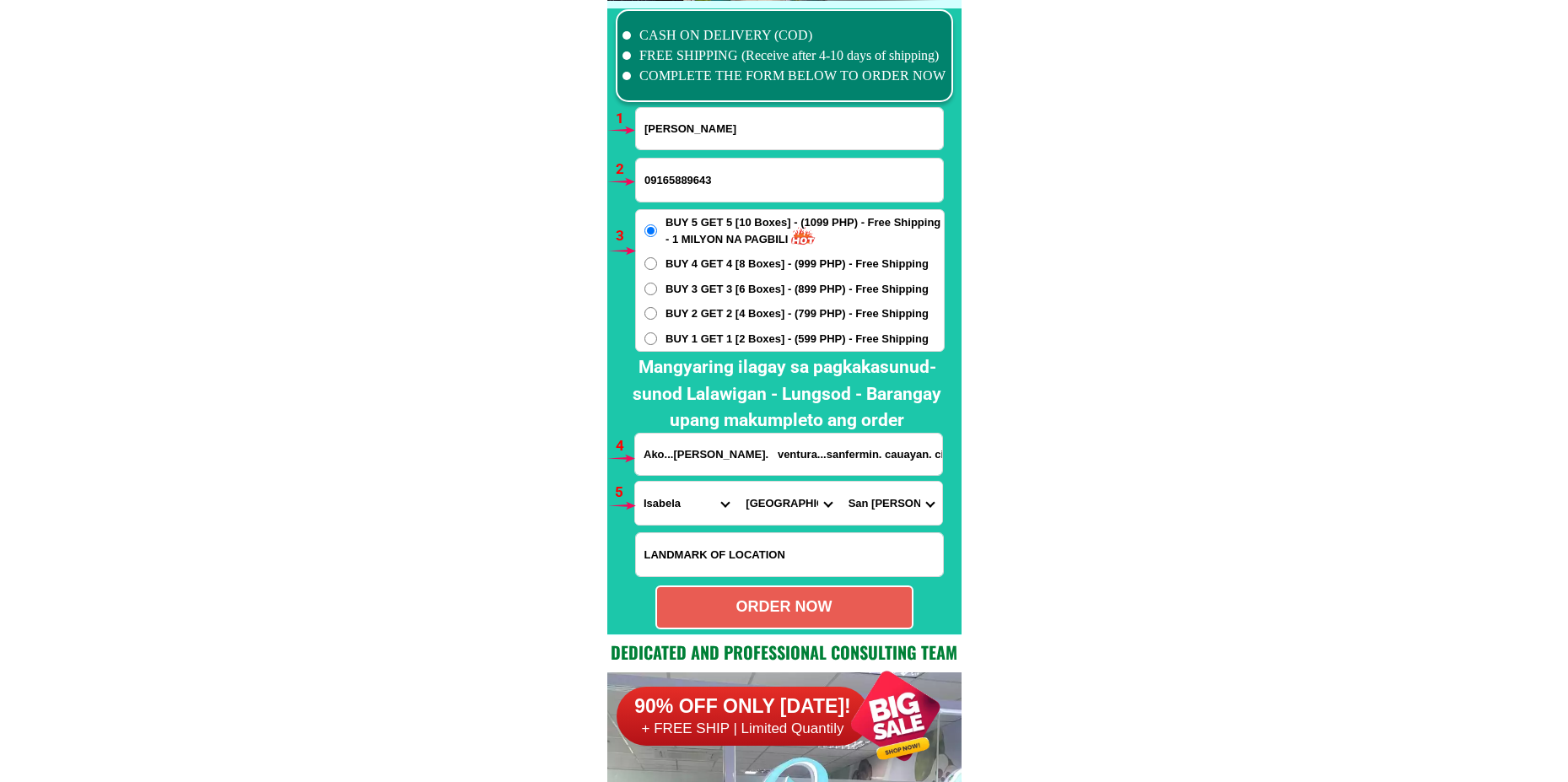
click at [840, 481] on select "Barangay Alicaocao Alinam Amobocan Andarayan Baculod Baringin norte Baringin su…" at bounding box center [891, 502] width 102 height 43
click at [795, 621] on div "ORDER NOW" at bounding box center [784, 607] width 258 height 43
radio input "true"
